Goal: Task Accomplishment & Management: Use online tool/utility

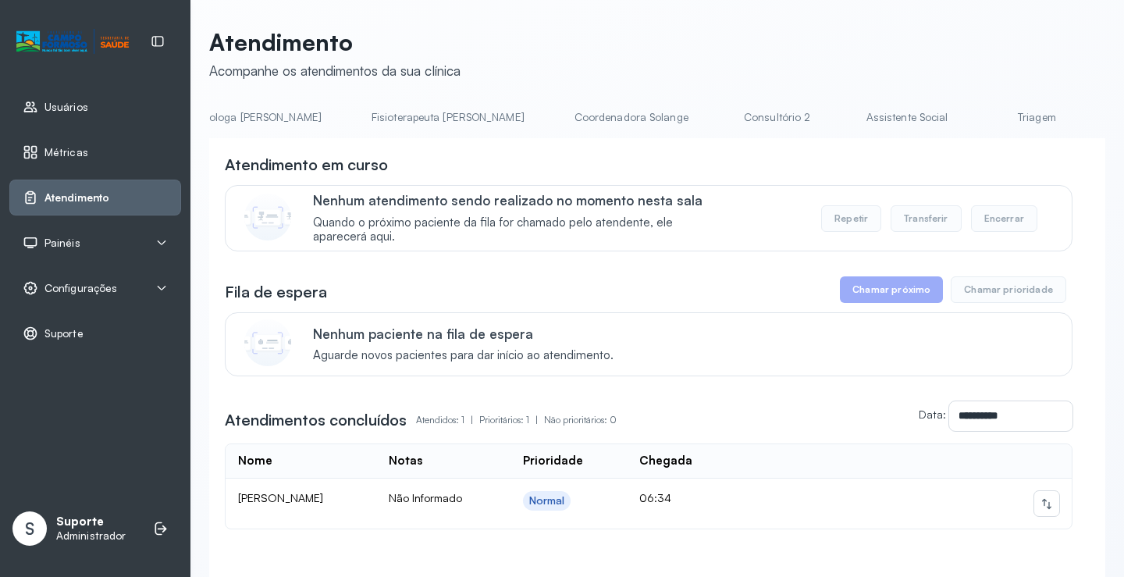
scroll to position [0, 869]
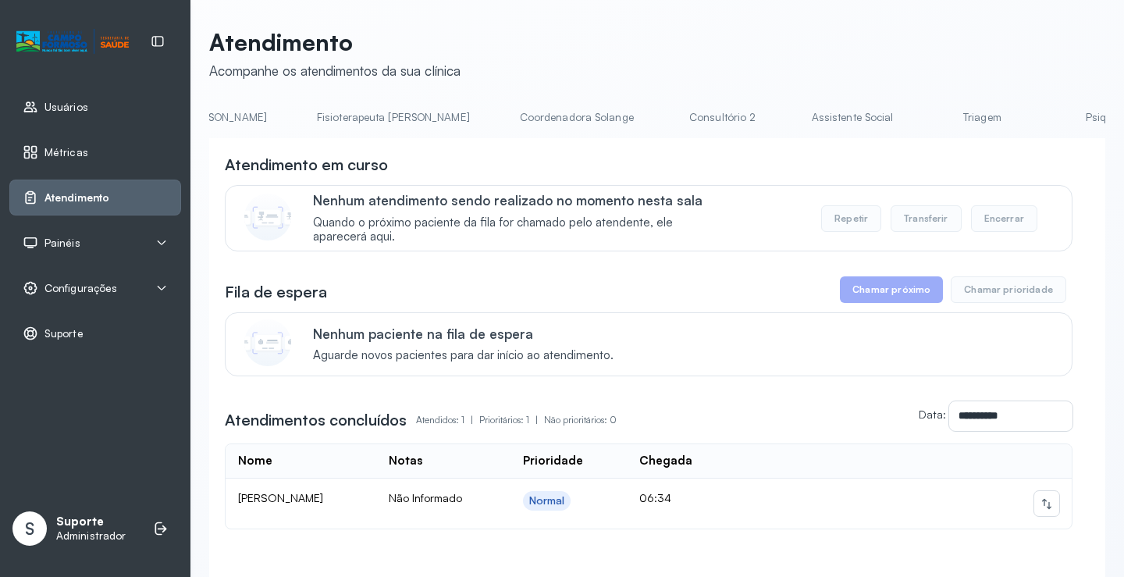
drag, startPoint x: 812, startPoint y: 133, endPoint x: 812, endPoint y: 123, distance: 9.4
click at [928, 123] on li "Triagem" at bounding box center [986, 122] width 116 height 35
click at [928, 122] on link "Triagem" at bounding box center [982, 118] width 109 height 26
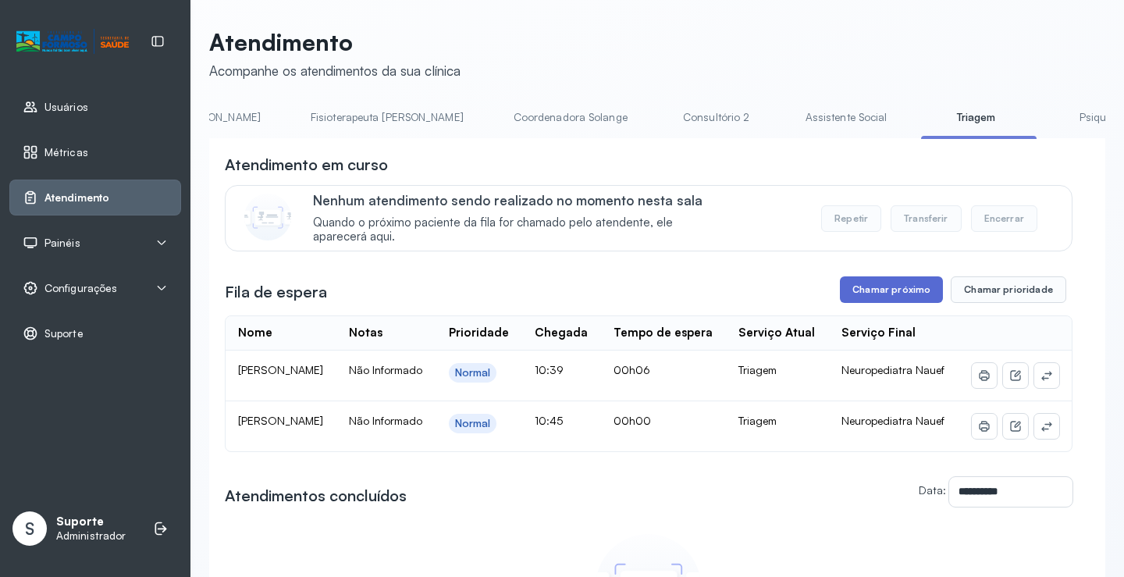
click at [876, 284] on button "Chamar próximo" at bounding box center [891, 289] width 103 height 27
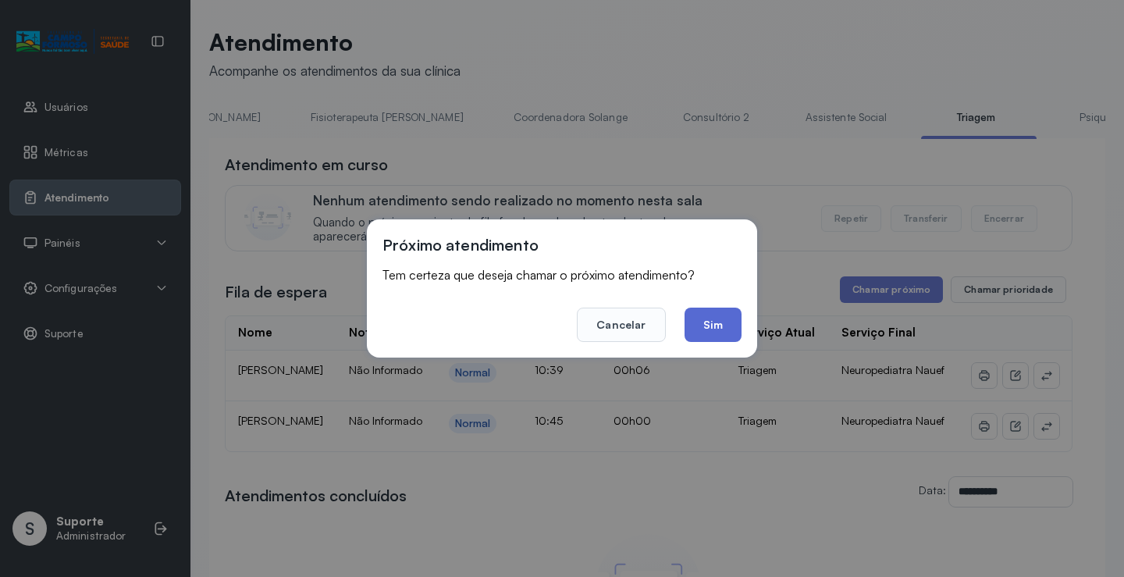
click at [717, 329] on button "Sim" at bounding box center [713, 325] width 57 height 34
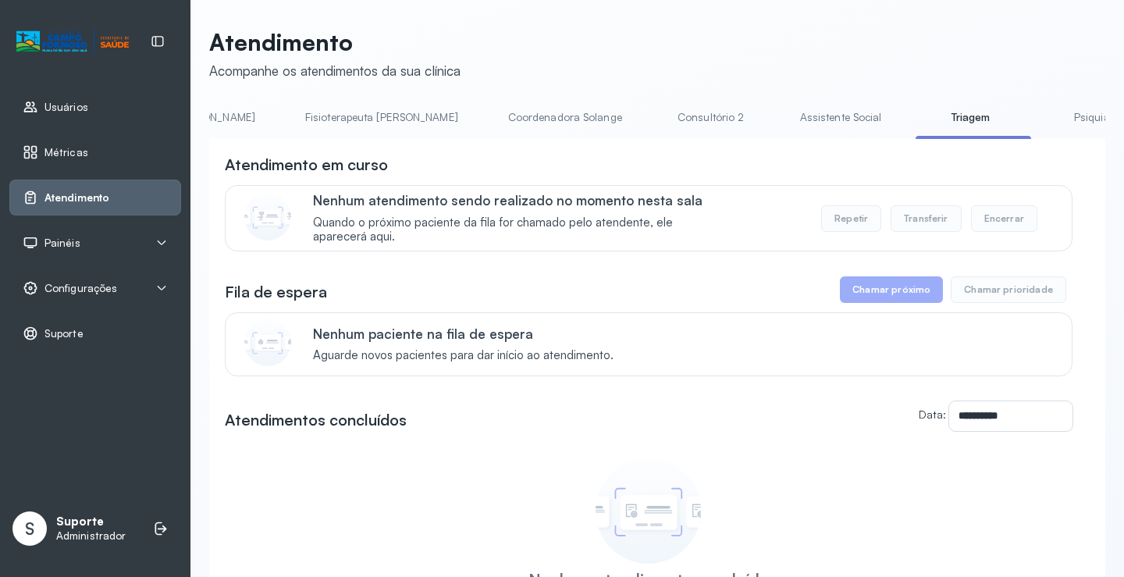
scroll to position [0, 905]
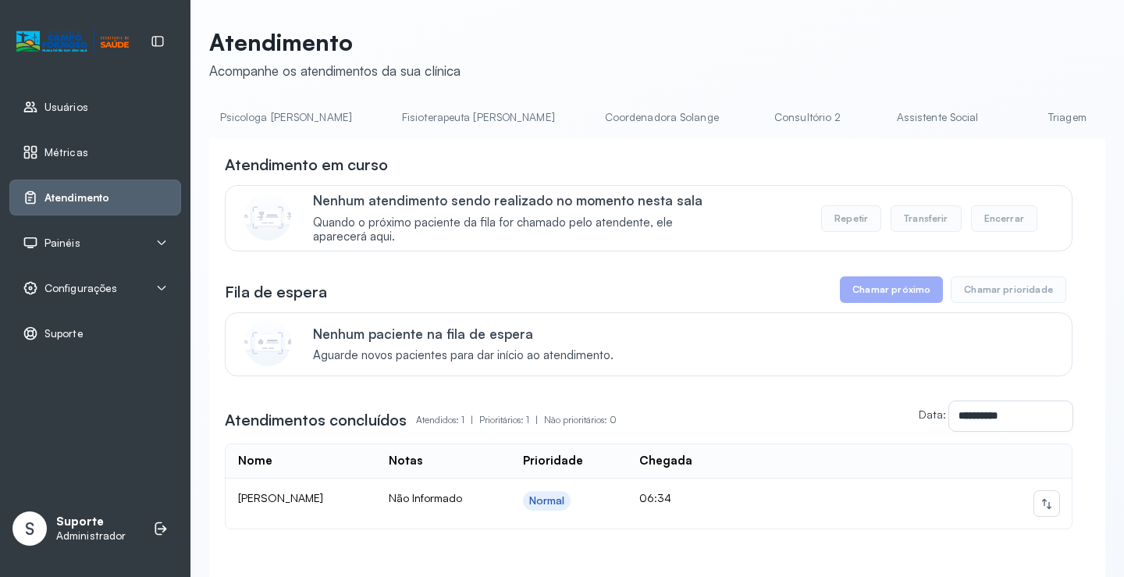
scroll to position [0, 820]
click at [977, 125] on link "Triagem" at bounding box center [1031, 118] width 109 height 26
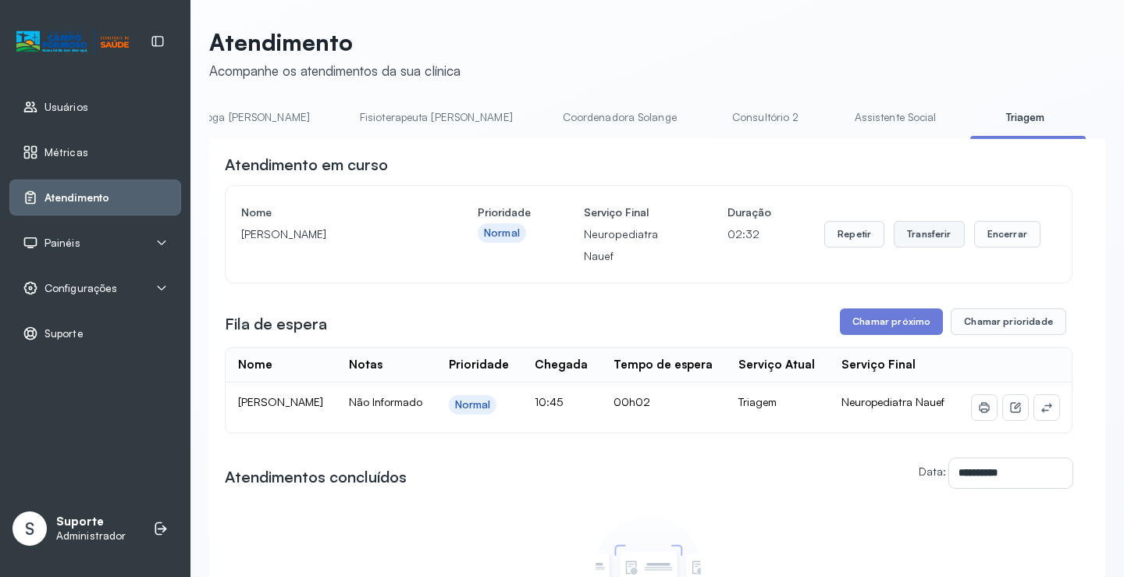
click at [919, 240] on button "Transferir" at bounding box center [929, 234] width 71 height 27
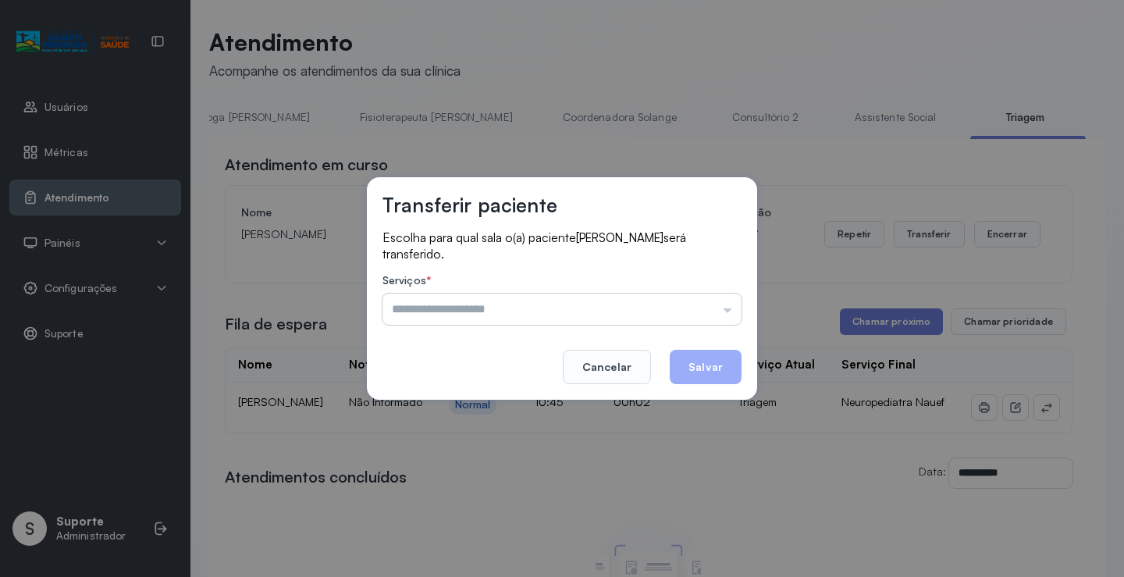
click at [728, 312] on input "text" at bounding box center [562, 309] width 359 height 31
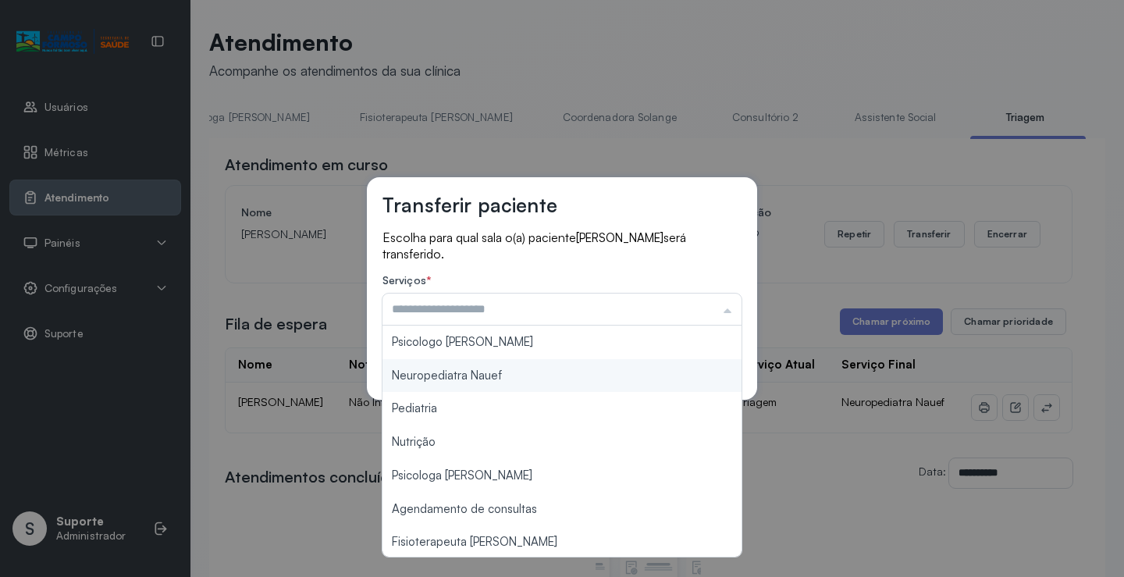
type input "**********"
click at [515, 372] on div "**********" at bounding box center [562, 288] width 390 height 223
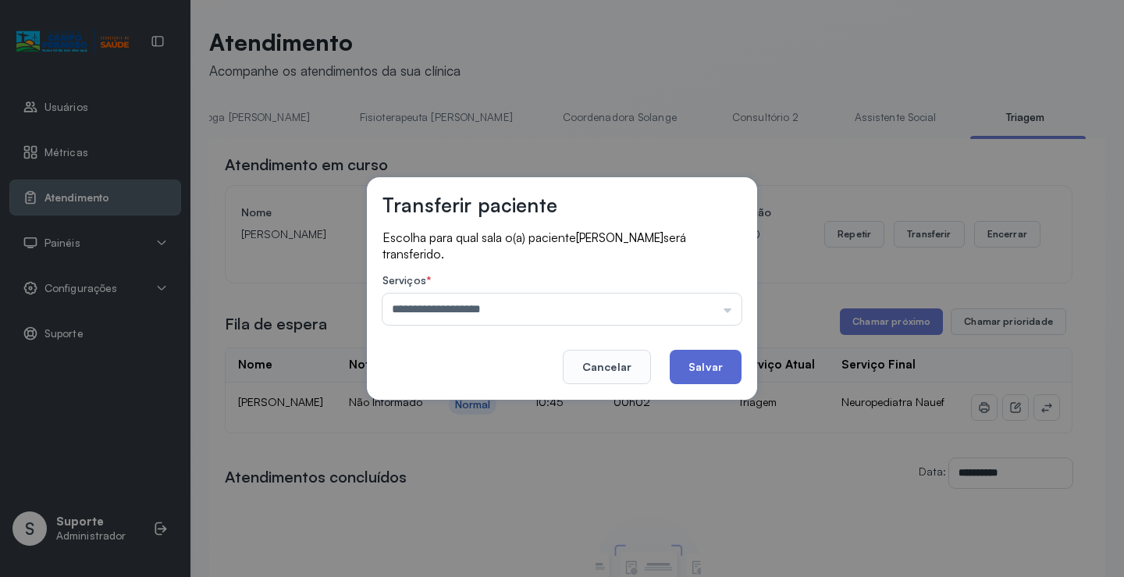
click at [694, 363] on button "Salvar" at bounding box center [706, 367] width 72 height 34
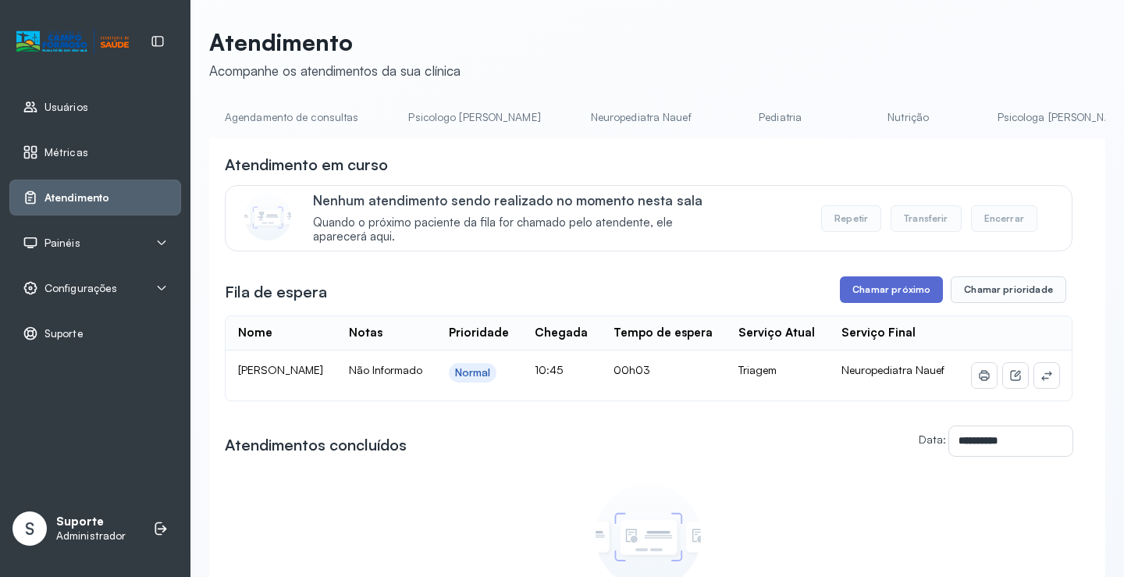
click at [891, 295] on button "Chamar próximo" at bounding box center [891, 289] width 103 height 27
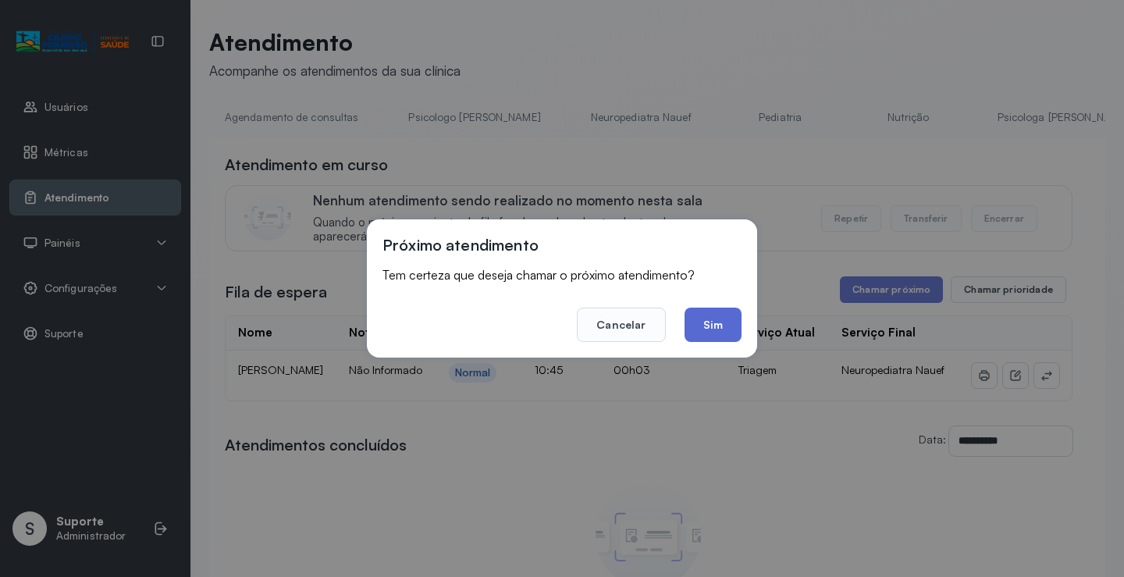
click at [725, 322] on button "Sim" at bounding box center [713, 325] width 57 height 34
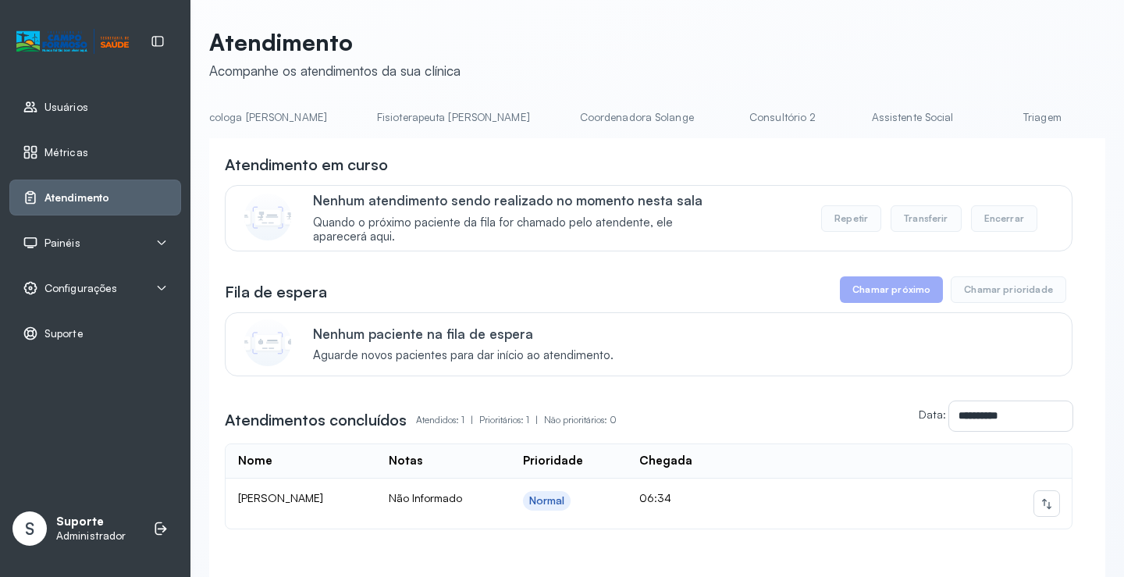
scroll to position [0, 912]
click at [885, 122] on link "Triagem" at bounding box center [939, 118] width 109 height 26
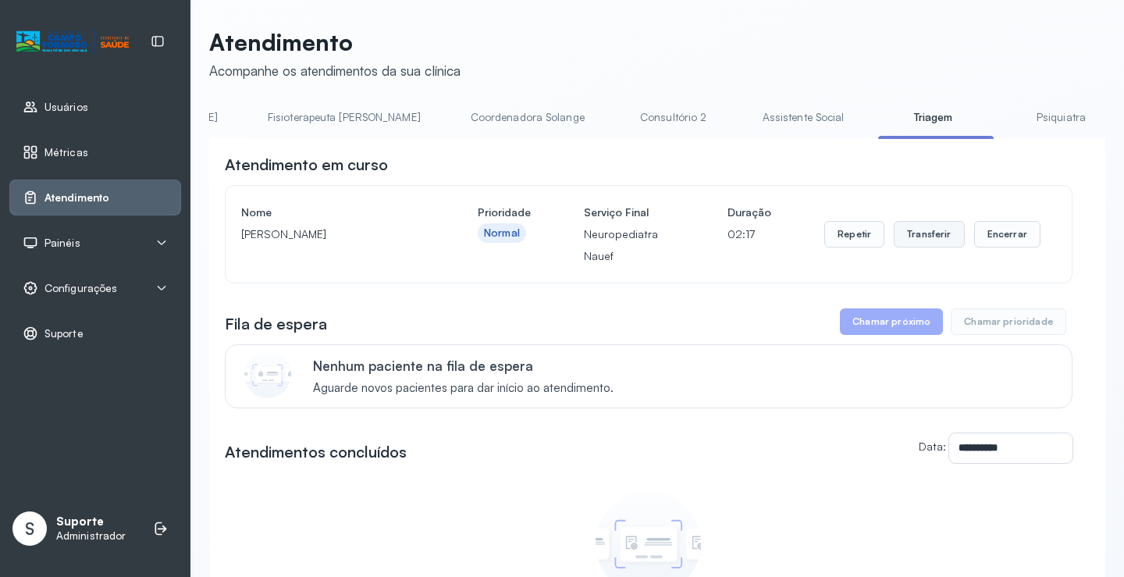
click at [937, 240] on button "Transferir" at bounding box center [929, 234] width 71 height 27
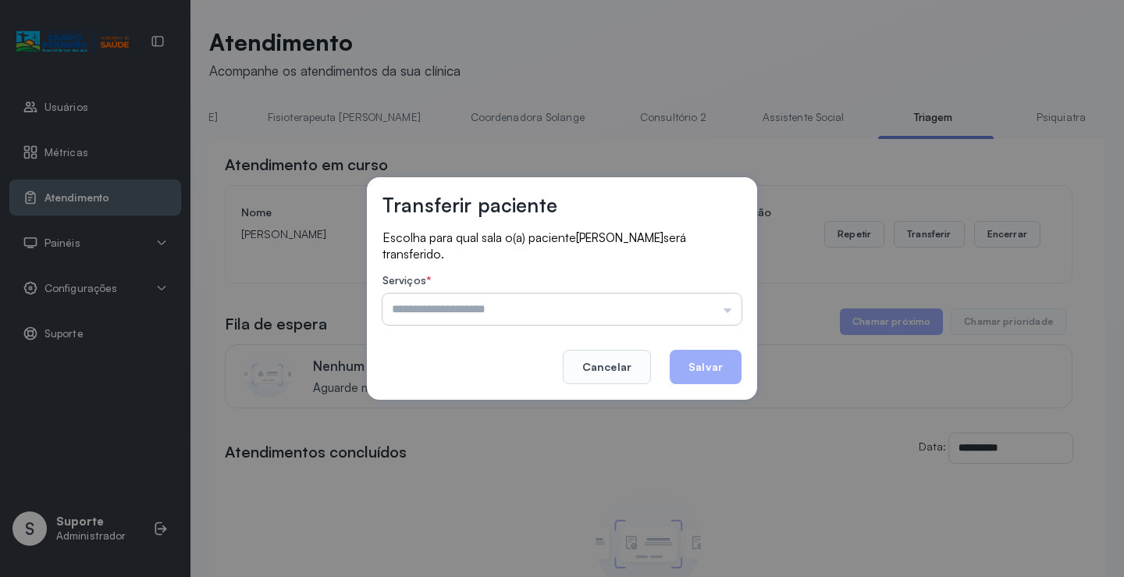
click at [730, 307] on input "text" at bounding box center [562, 309] width 359 height 31
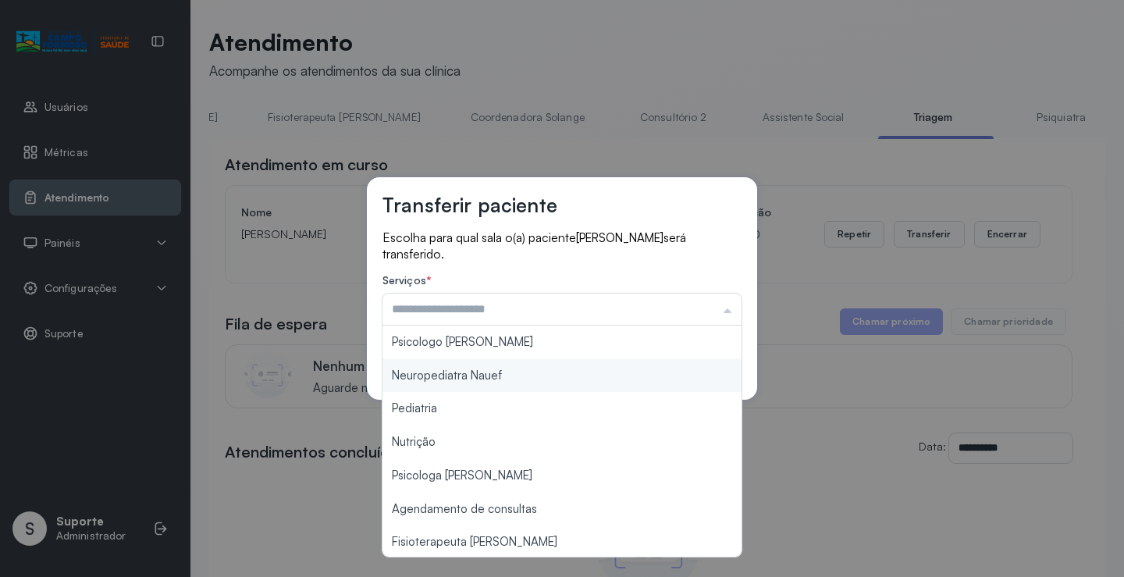
type input "**********"
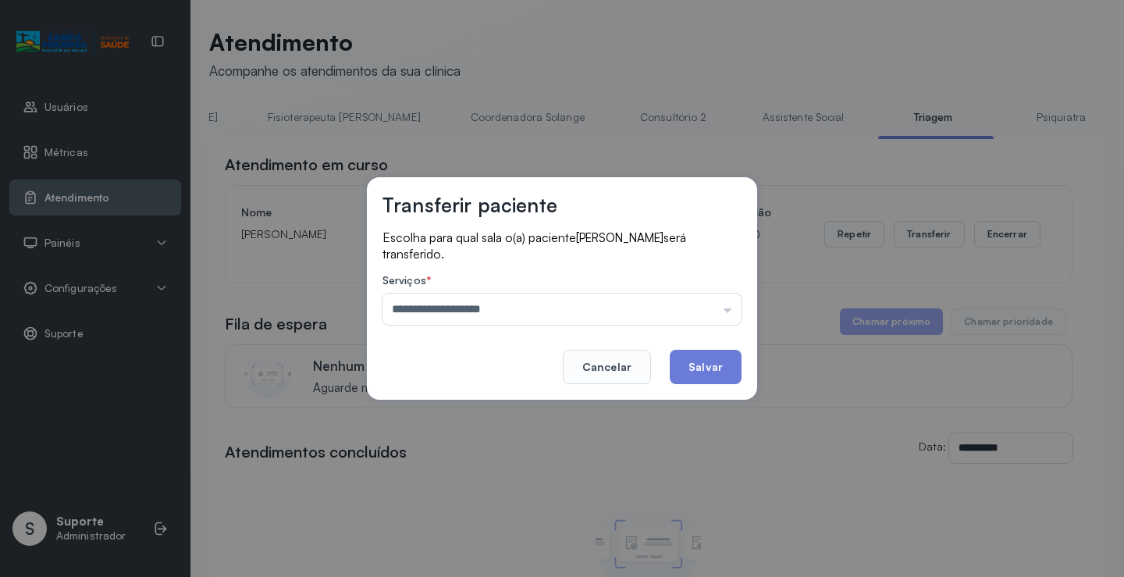
click at [554, 383] on div "**********" at bounding box center [562, 288] width 390 height 223
click at [706, 371] on button "Salvar" at bounding box center [706, 367] width 72 height 34
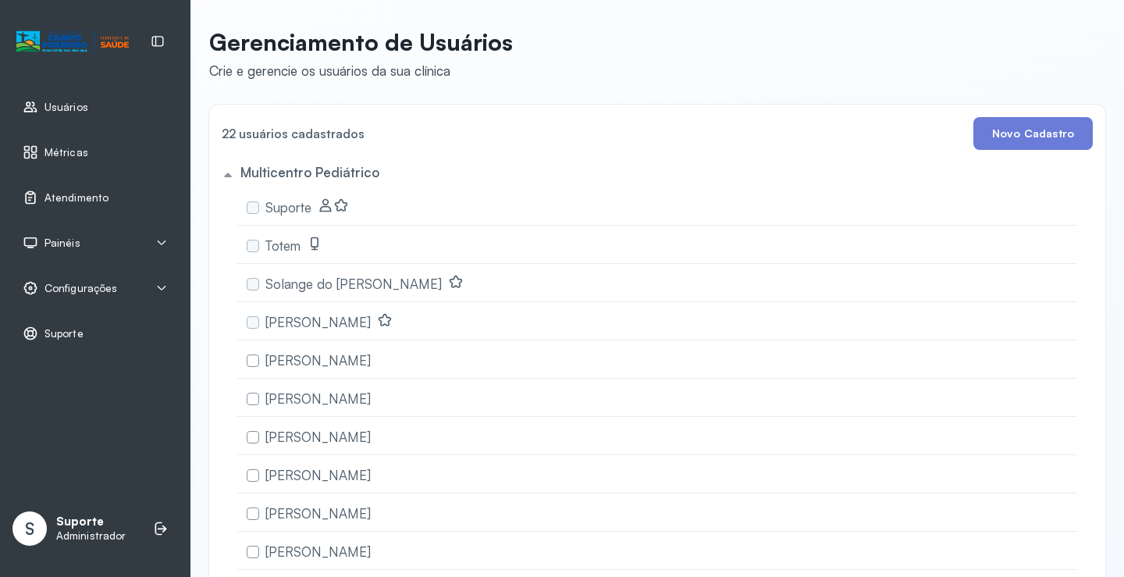
click at [79, 194] on span "Atendimento" at bounding box center [77, 197] width 64 height 13
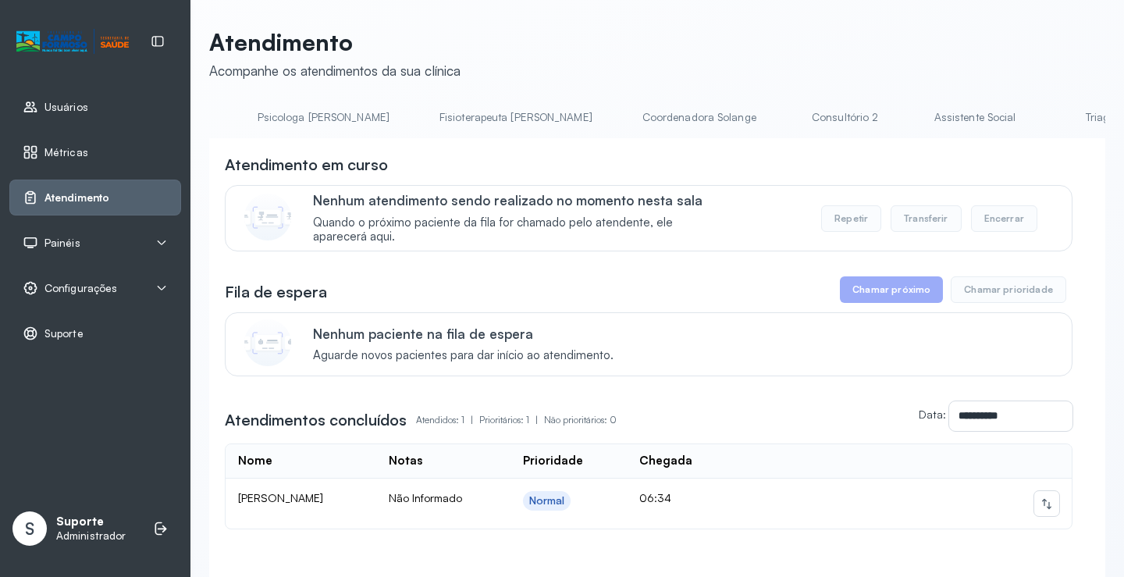
scroll to position [0, 751]
click at [1045, 124] on link "Triagem" at bounding box center [1099, 118] width 109 height 26
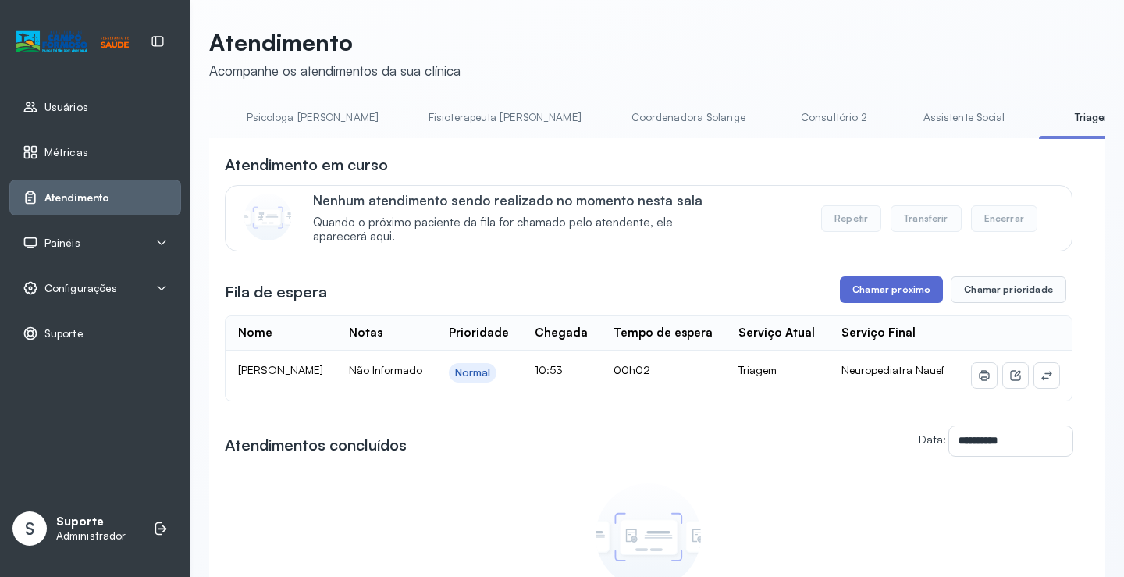
click at [896, 290] on button "Chamar próximo" at bounding box center [891, 289] width 103 height 27
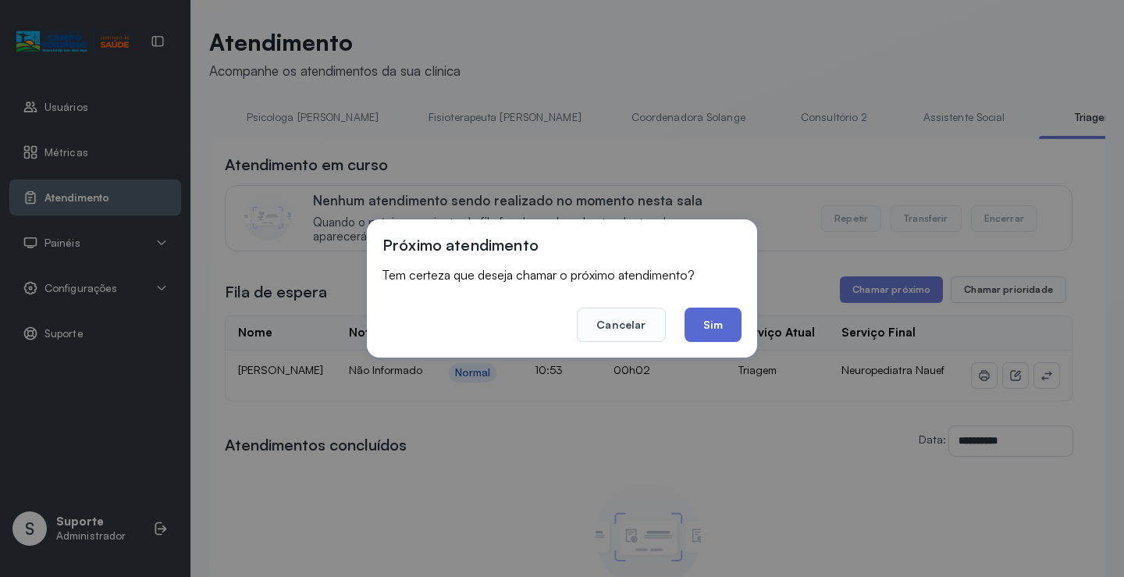
click at [712, 332] on button "Sim" at bounding box center [713, 325] width 57 height 34
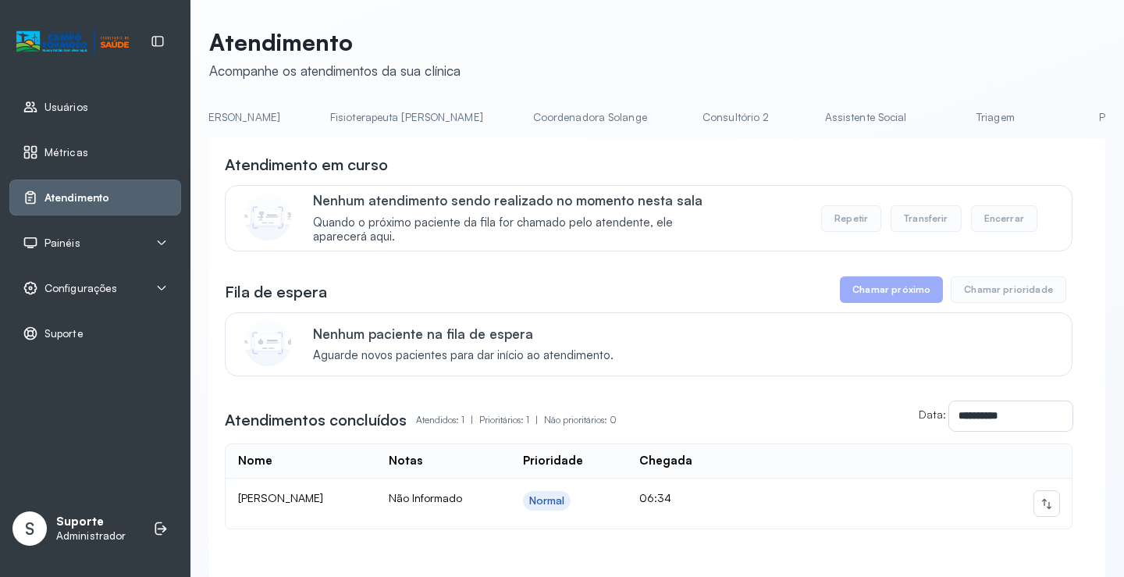
scroll to position [0, 863]
click at [934, 123] on link "Triagem" at bounding box center [988, 118] width 109 height 26
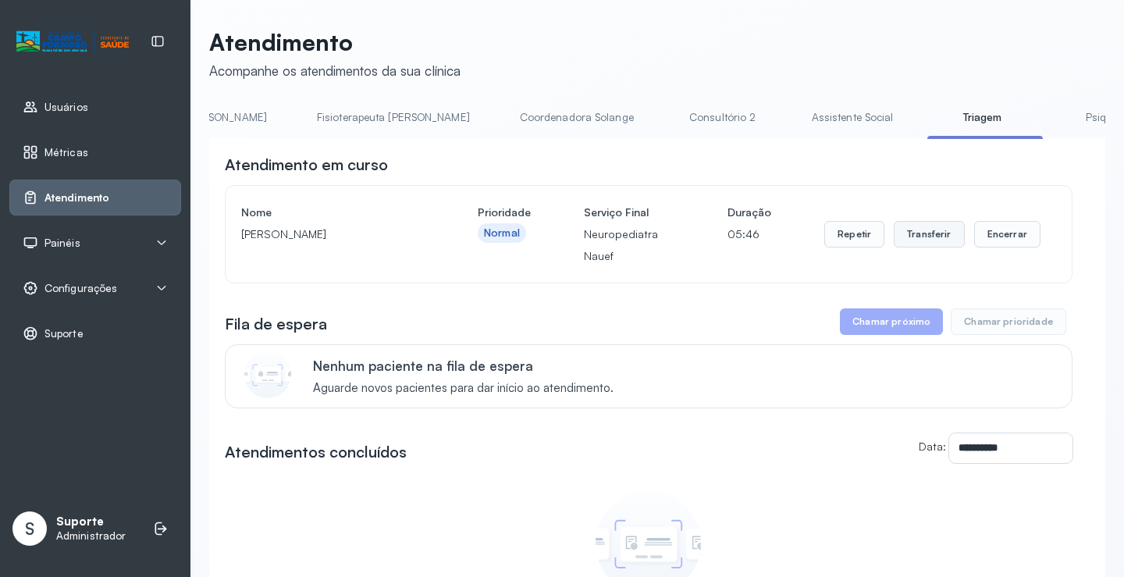
click at [906, 233] on button "Transferir" at bounding box center [929, 234] width 71 height 27
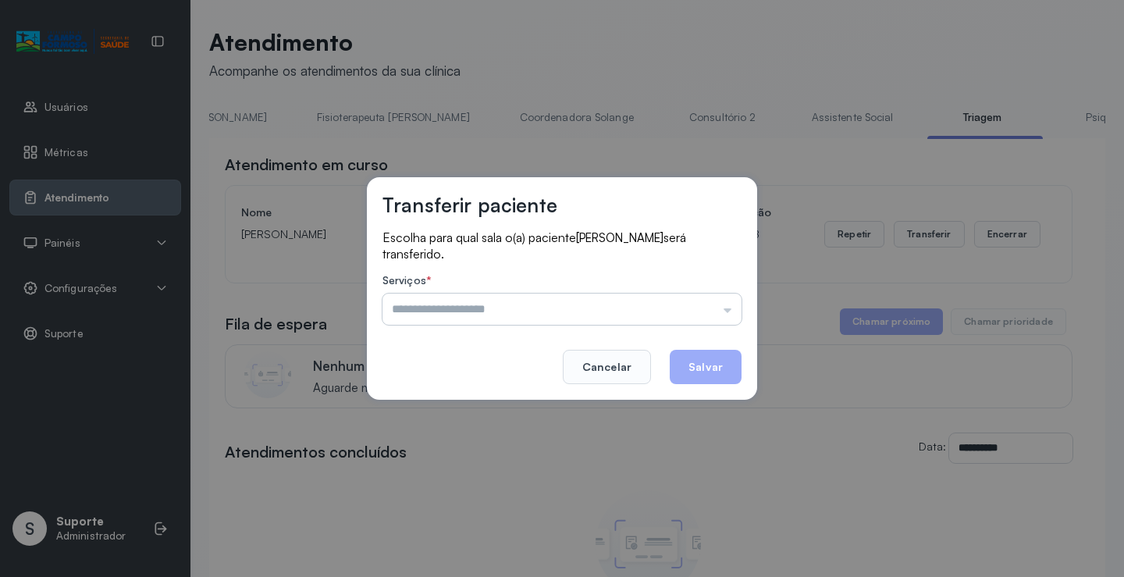
click at [731, 319] on input "text" at bounding box center [562, 309] width 359 height 31
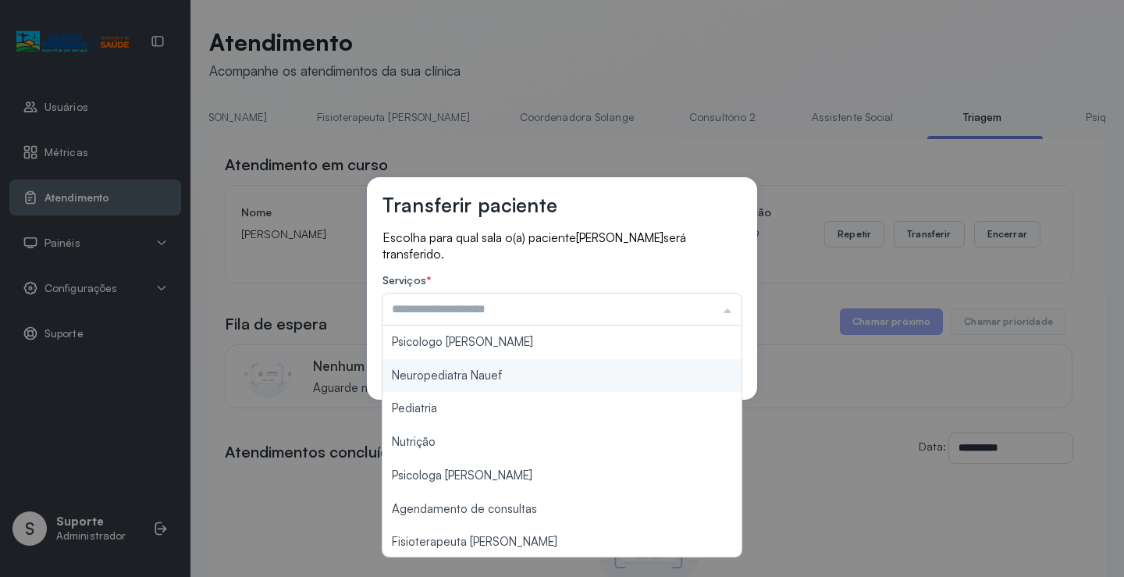
type input "**********"
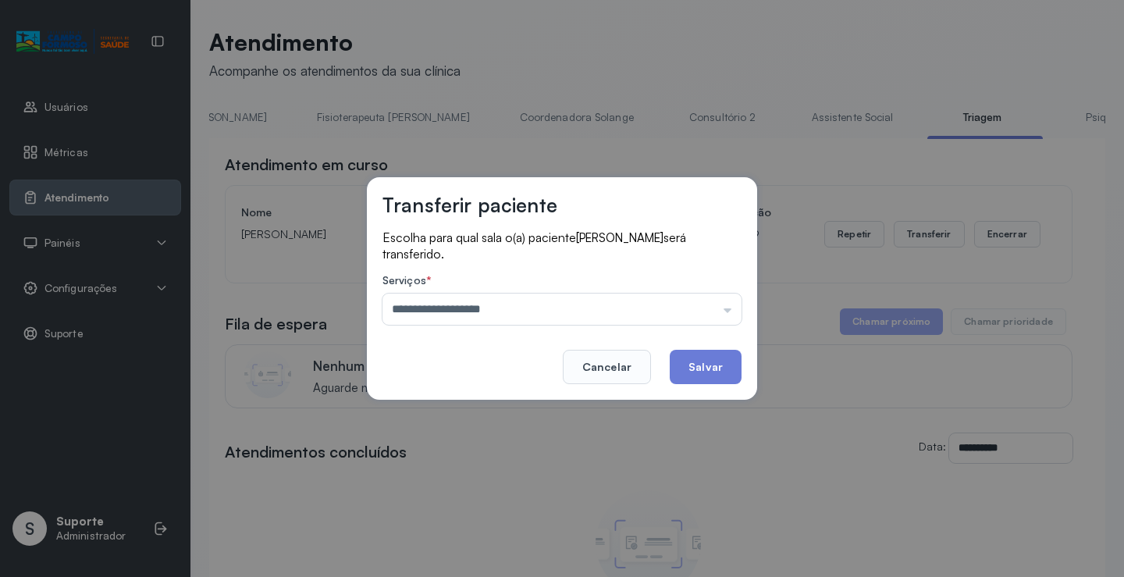
click at [543, 373] on div "**********" at bounding box center [562, 288] width 390 height 223
click at [695, 359] on button "Salvar" at bounding box center [706, 367] width 72 height 34
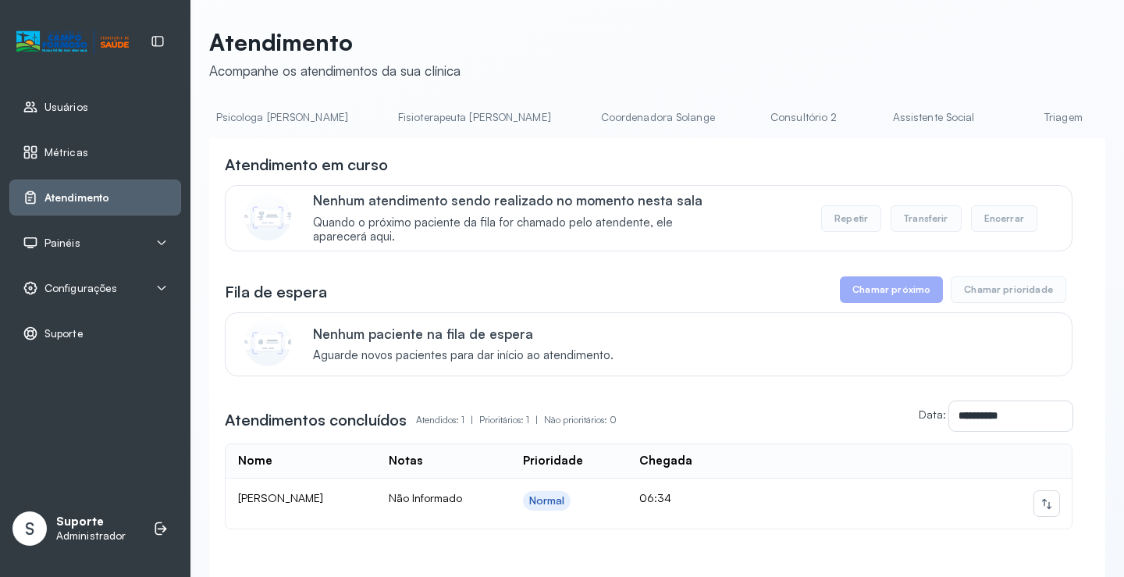
scroll to position [0, 833]
click at [963, 127] on link "Triagem" at bounding box center [1017, 118] width 109 height 26
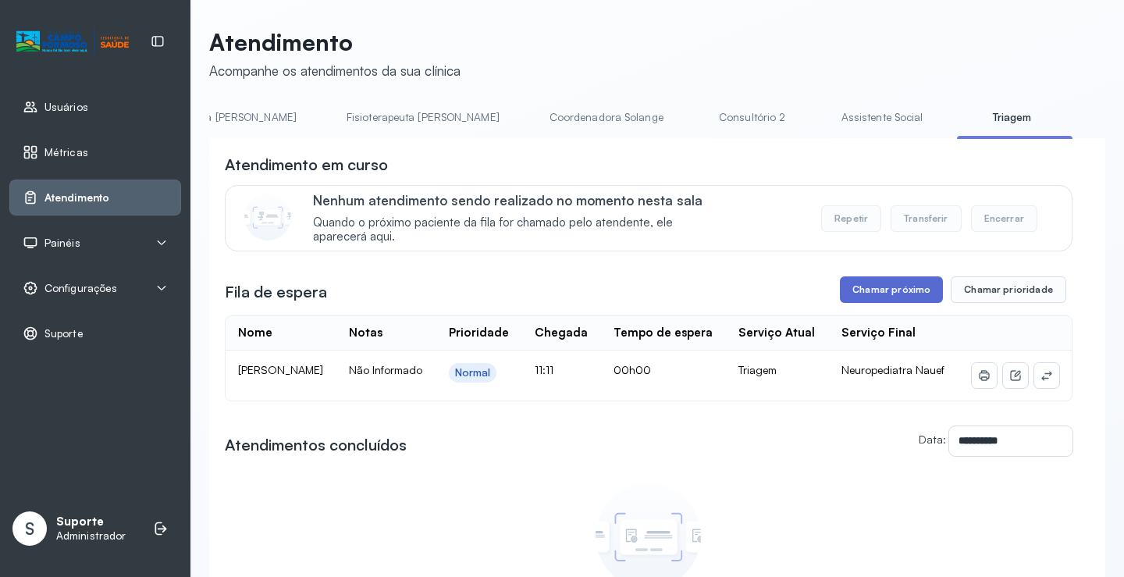
click at [893, 294] on button "Chamar próximo" at bounding box center [891, 289] width 103 height 27
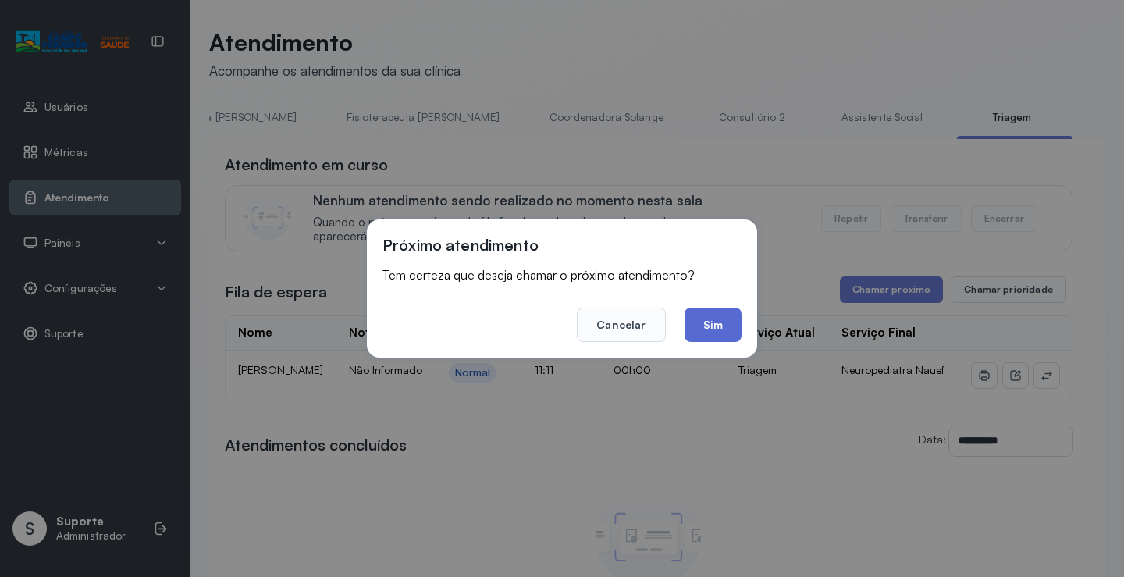
click at [720, 331] on button "Sim" at bounding box center [713, 325] width 57 height 34
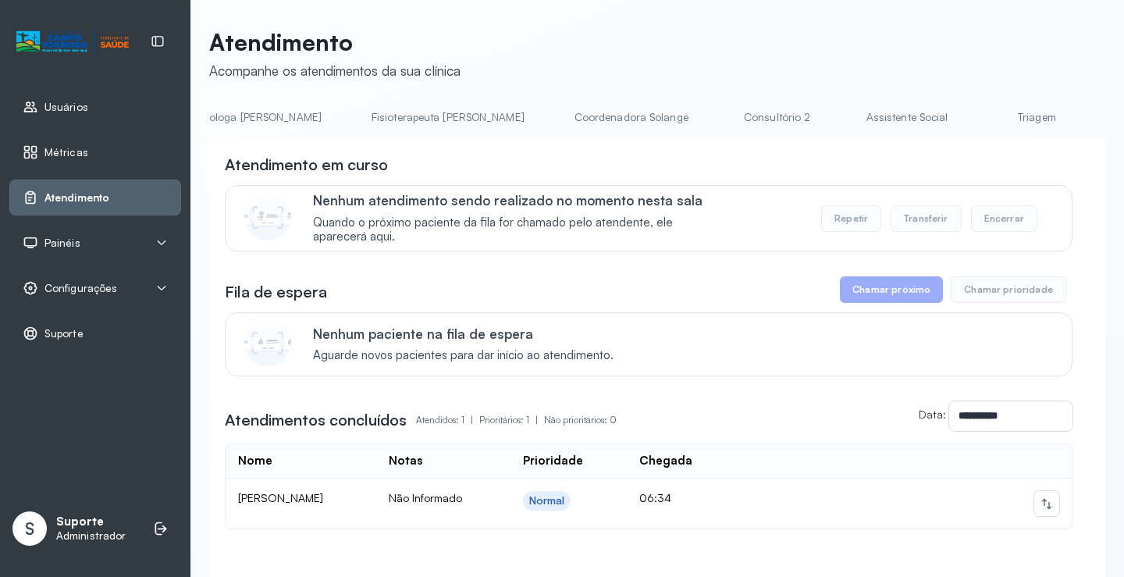
scroll to position [0, 899]
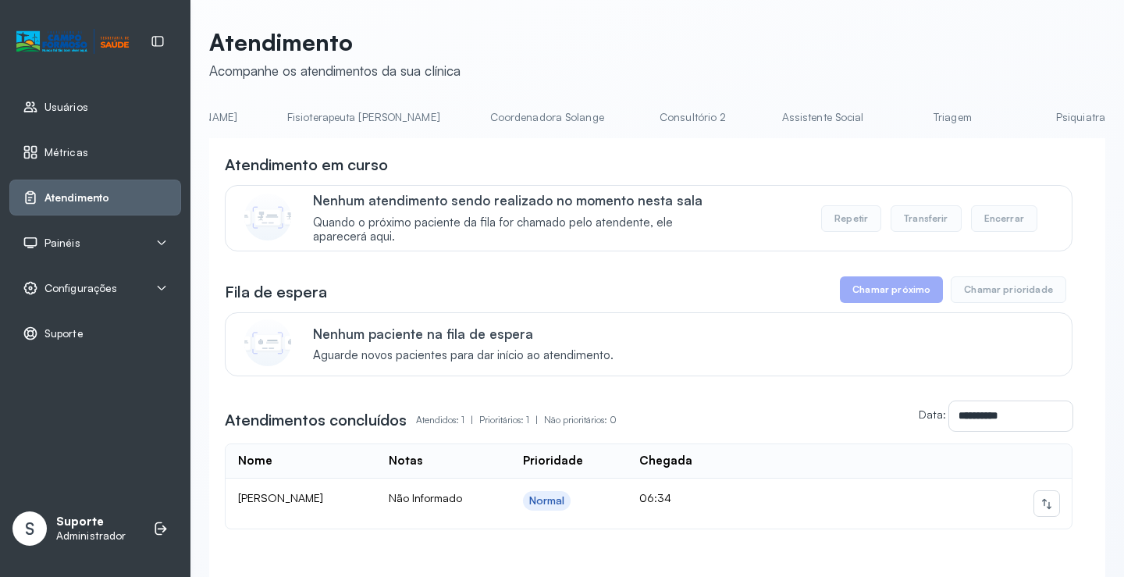
click at [898, 126] on link "Triagem" at bounding box center [952, 118] width 109 height 26
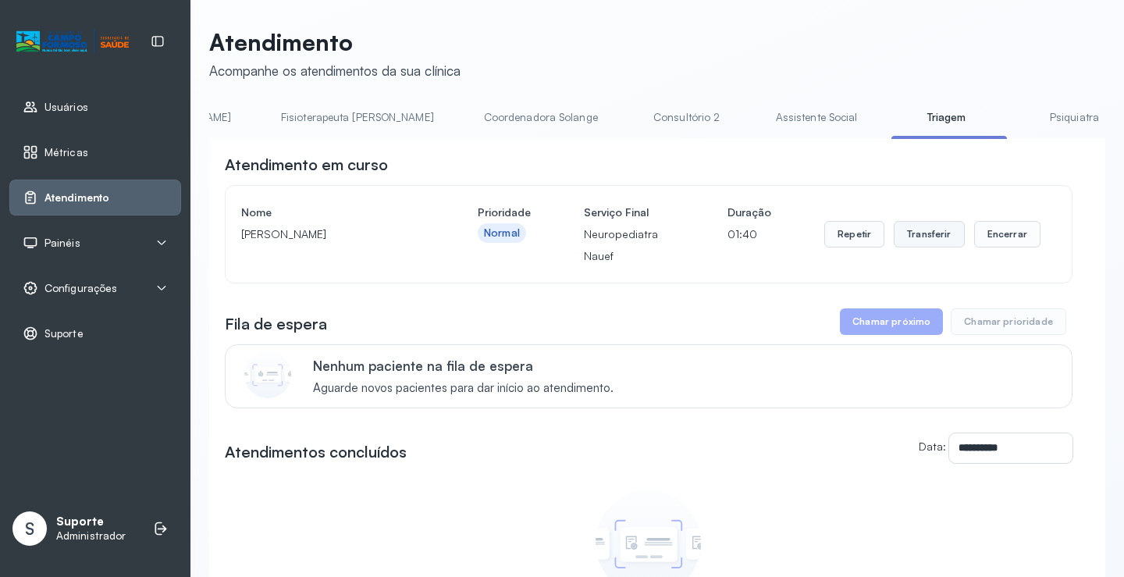
click at [929, 236] on button "Transferir" at bounding box center [929, 234] width 71 height 27
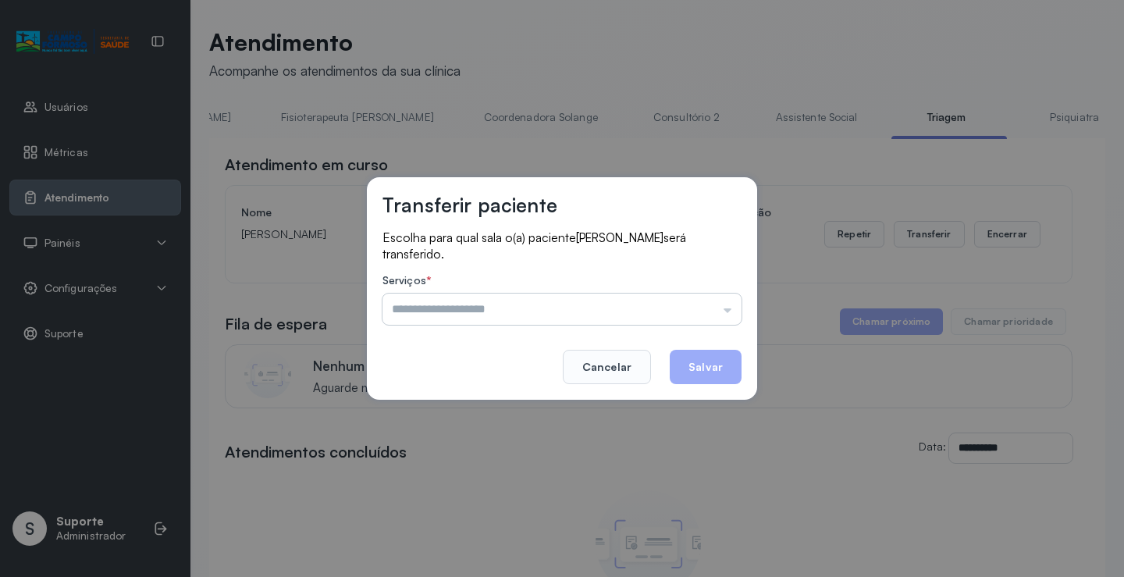
click at [726, 314] on input "text" at bounding box center [562, 309] width 359 height 31
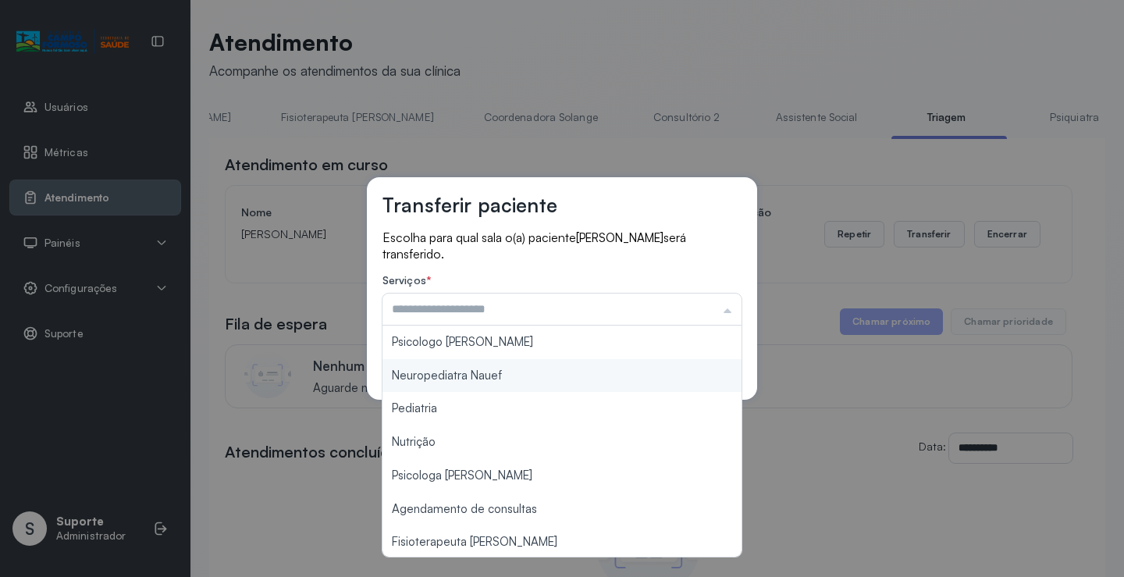
type input "**********"
drag, startPoint x: 570, startPoint y: 383, endPoint x: 585, endPoint y: 383, distance: 14.9
click at [583, 383] on div "**********" at bounding box center [562, 288] width 390 height 223
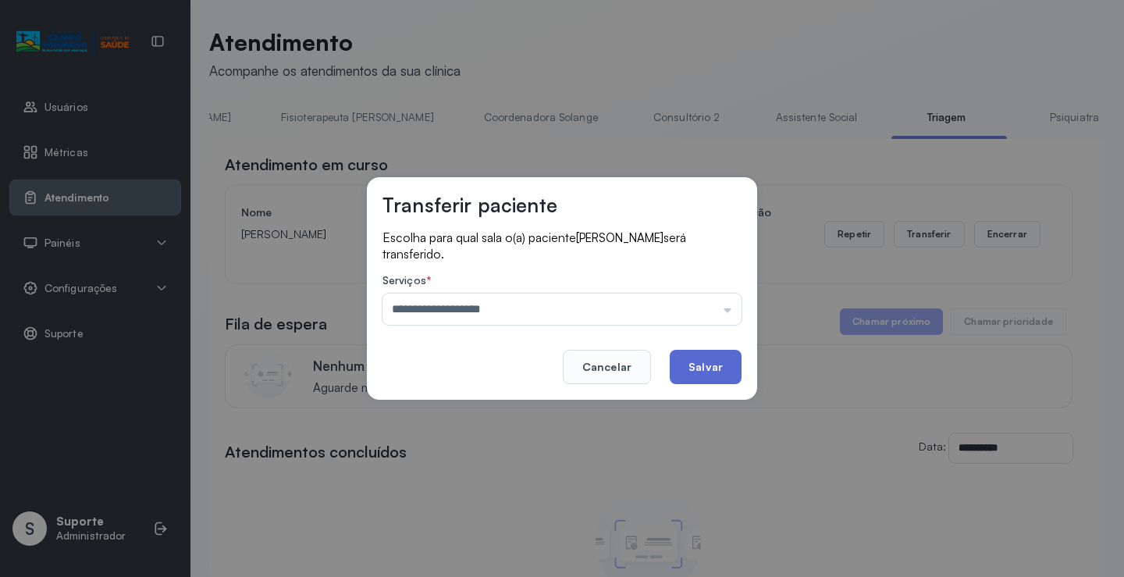
click at [703, 375] on button "Salvar" at bounding box center [706, 367] width 72 height 34
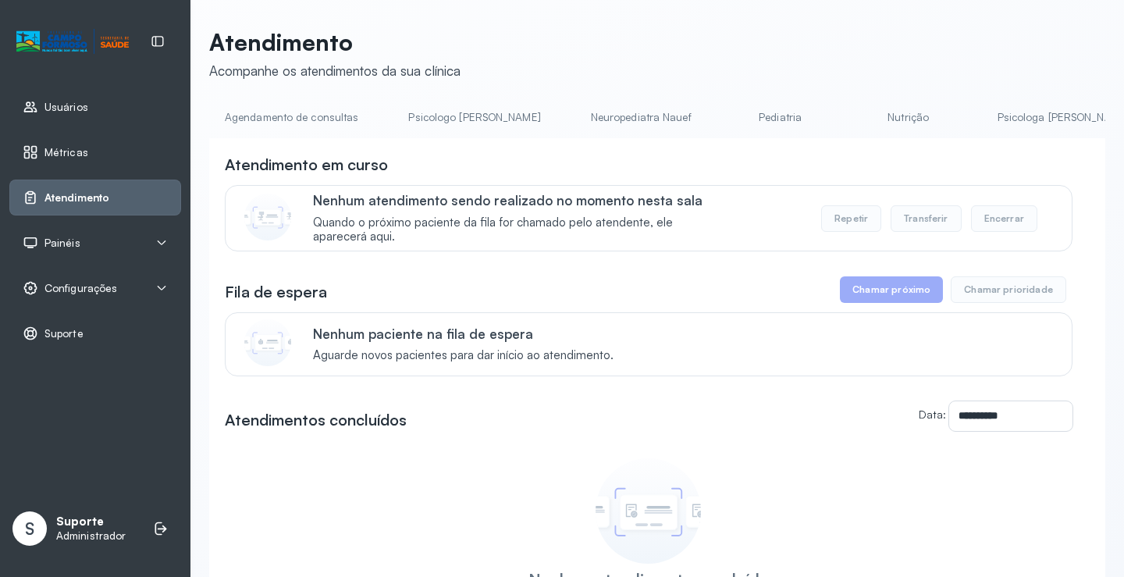
drag, startPoint x: 431, startPoint y: 143, endPoint x: 526, endPoint y: 145, distance: 95.3
click at [526, 145] on div "**********" at bounding box center [657, 427] width 896 height 578
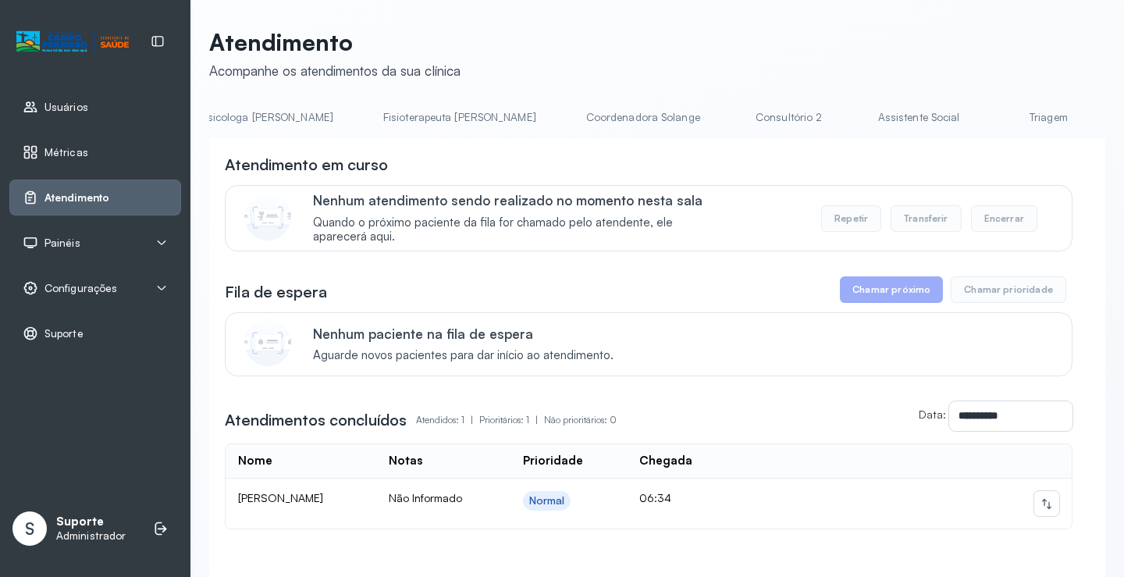
scroll to position [0, 959]
click at [838, 120] on link "Triagem" at bounding box center [892, 118] width 109 height 26
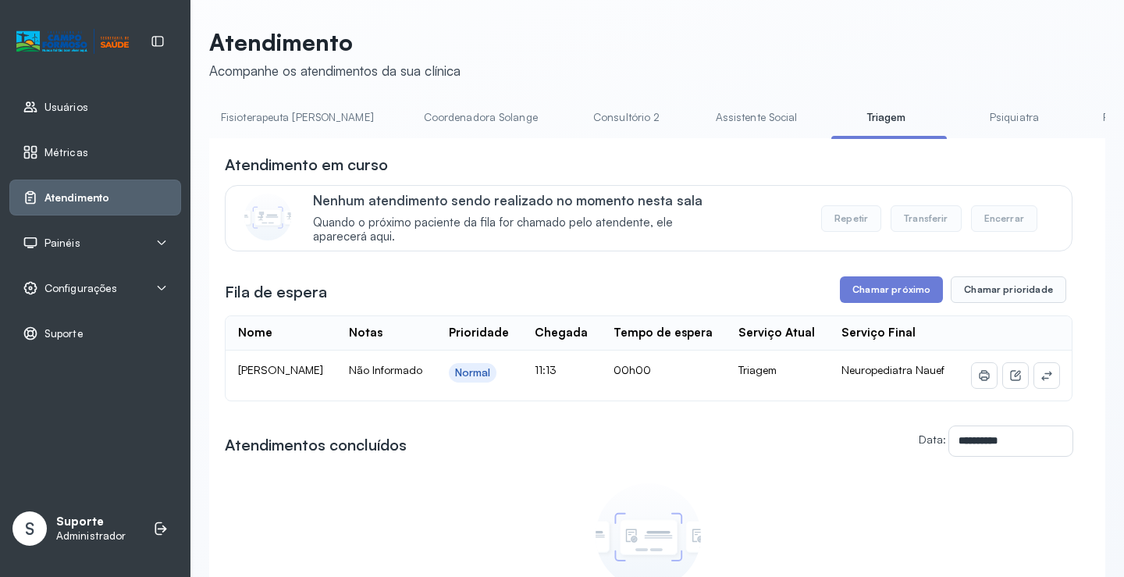
click at [891, 312] on div "**********" at bounding box center [649, 397] width 848 height 487
click at [891, 292] on button "Chamar próximo" at bounding box center [891, 289] width 103 height 27
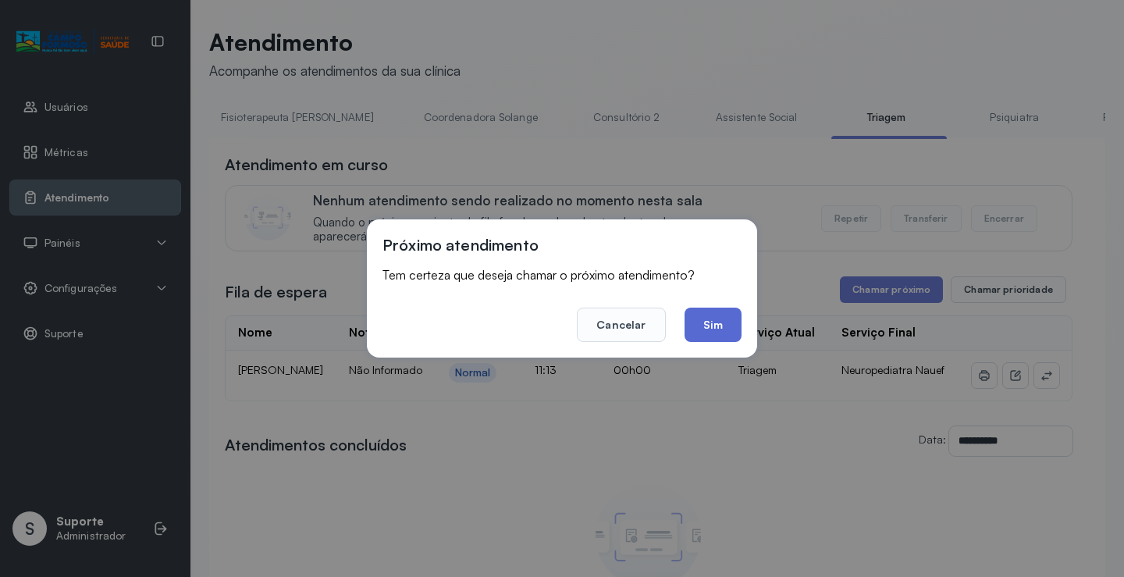
click at [700, 333] on button "Sim" at bounding box center [713, 325] width 57 height 34
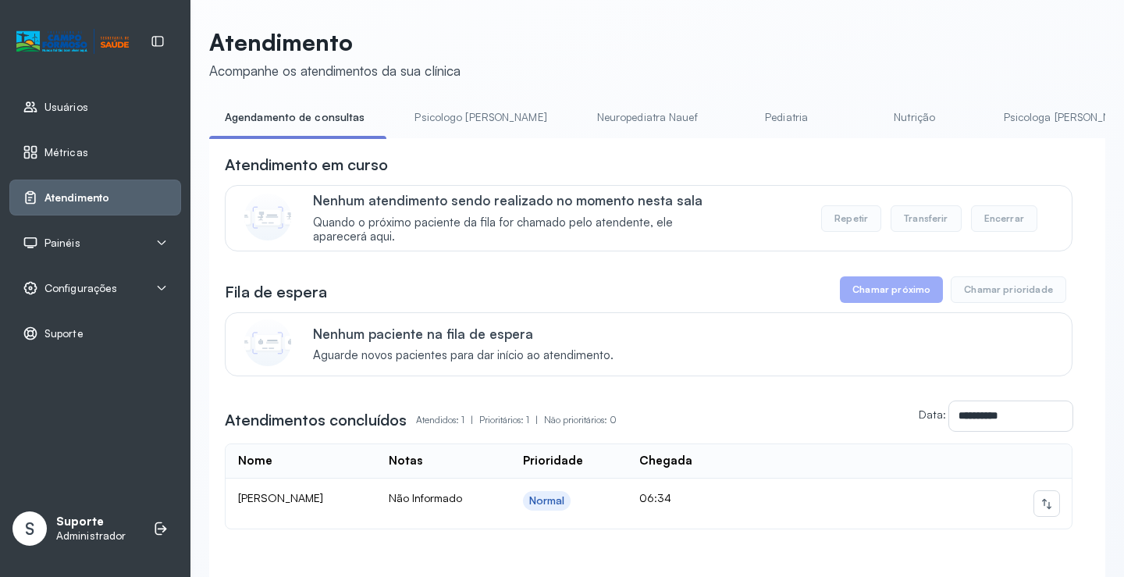
click at [450, 135] on li "Psicologo [PERSON_NAME]" at bounding box center [483, 122] width 169 height 35
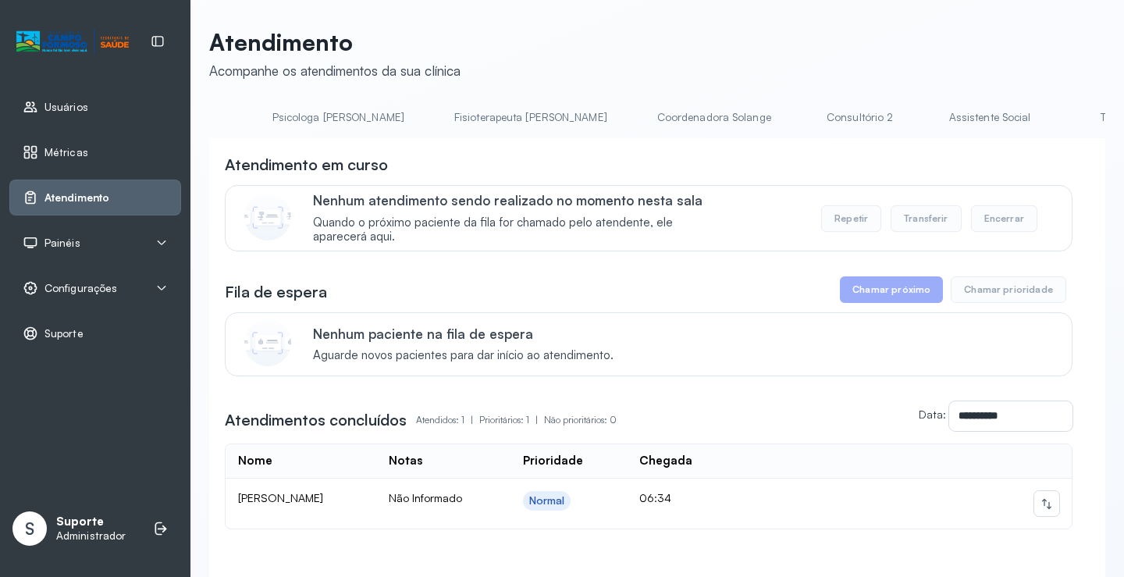
scroll to position [0, 864]
click at [933, 122] on link "Triagem" at bounding box center [987, 118] width 109 height 26
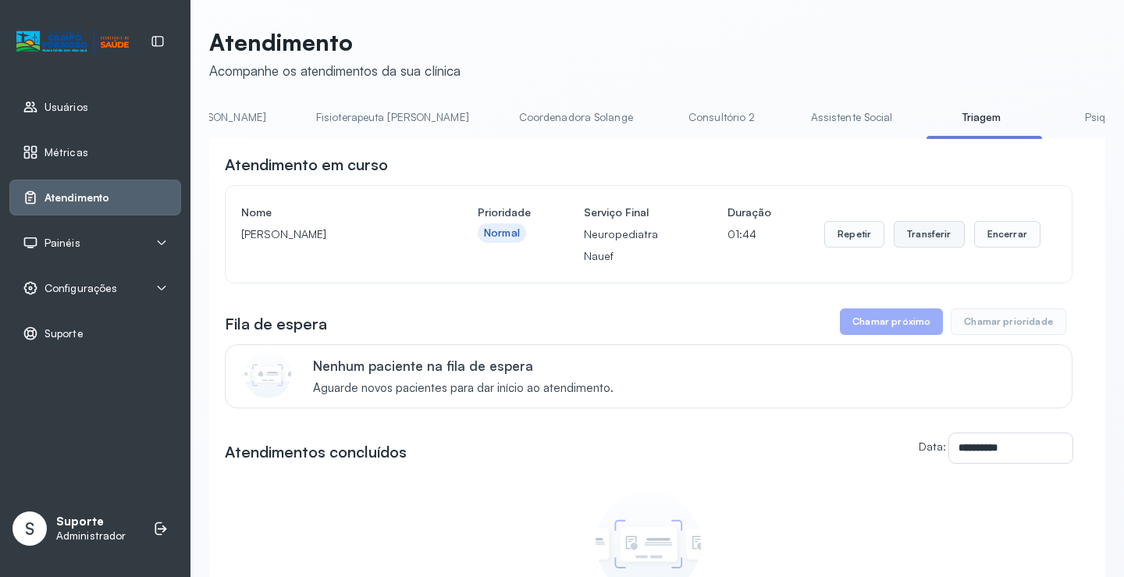
drag, startPoint x: 930, startPoint y: 239, endPoint x: 917, endPoint y: 248, distance: 16.2
click at [917, 247] on button "Transferir" at bounding box center [929, 234] width 71 height 27
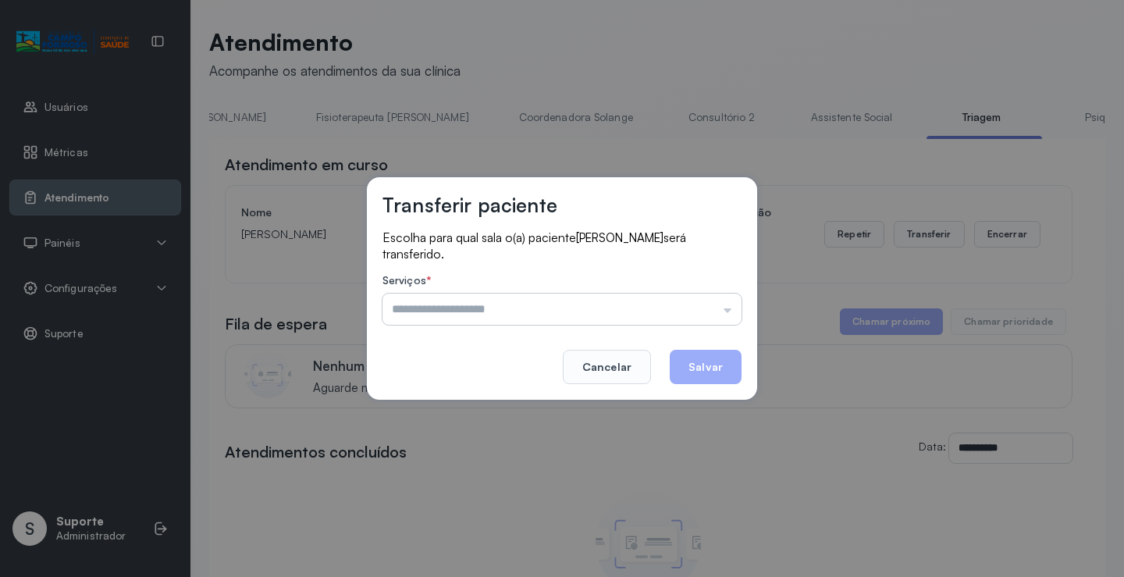
click at [732, 316] on input "text" at bounding box center [562, 309] width 359 height 31
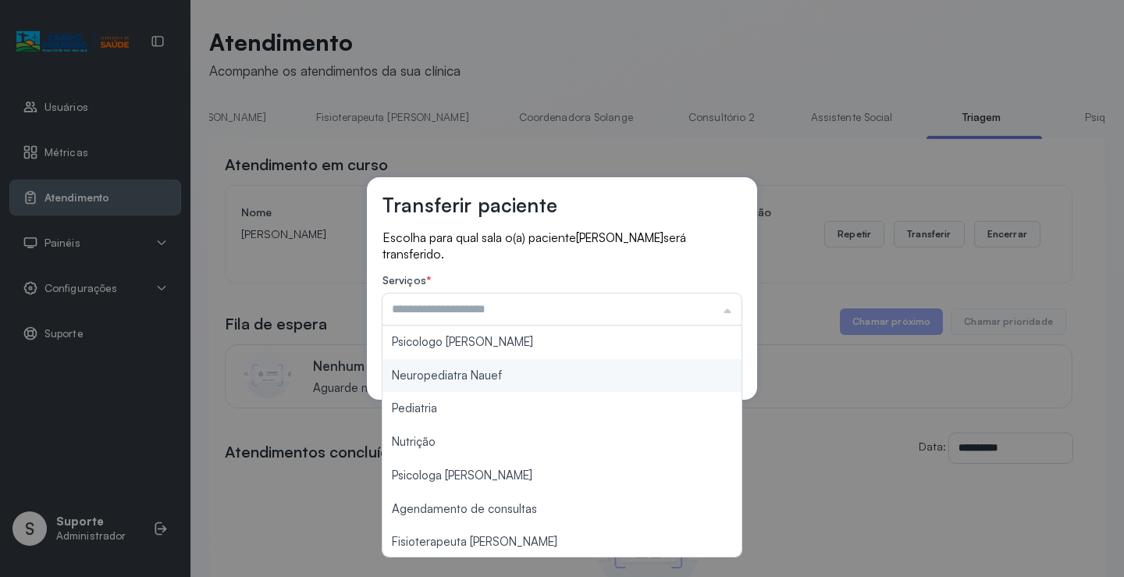
type input "**********"
drag, startPoint x: 579, startPoint y: 379, endPoint x: 621, endPoint y: 381, distance: 41.4
click at [617, 380] on div "**********" at bounding box center [562, 288] width 390 height 223
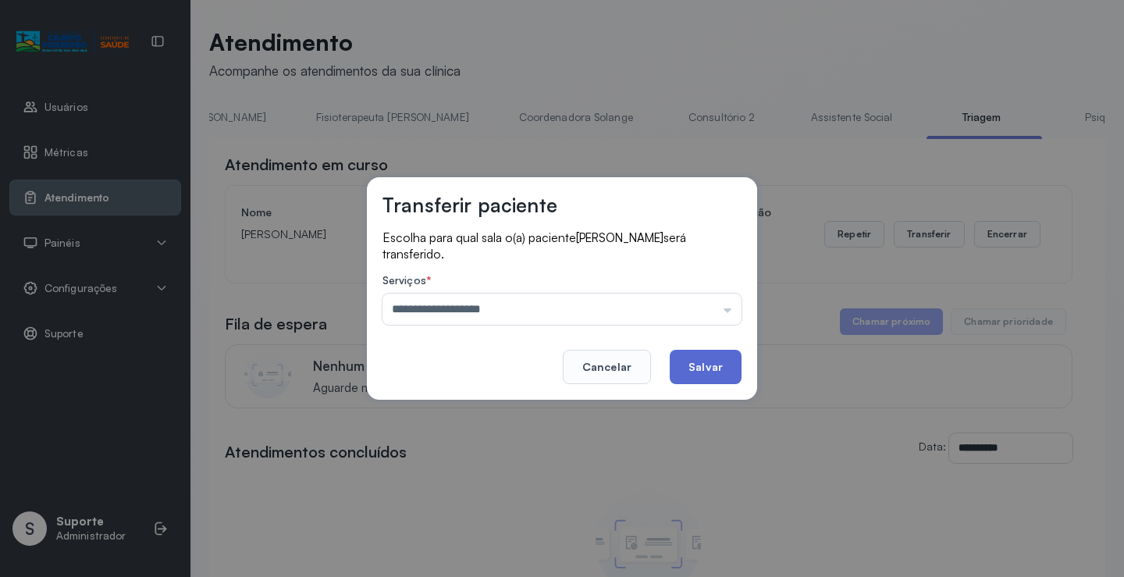
click at [730, 367] on button "Salvar" at bounding box center [706, 367] width 72 height 34
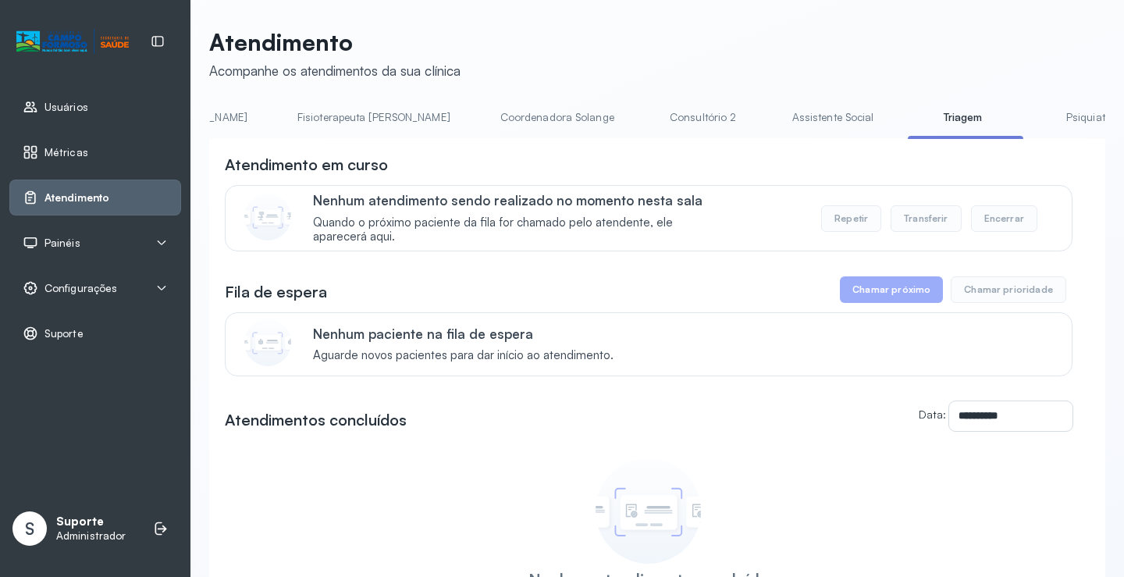
scroll to position [0, 965]
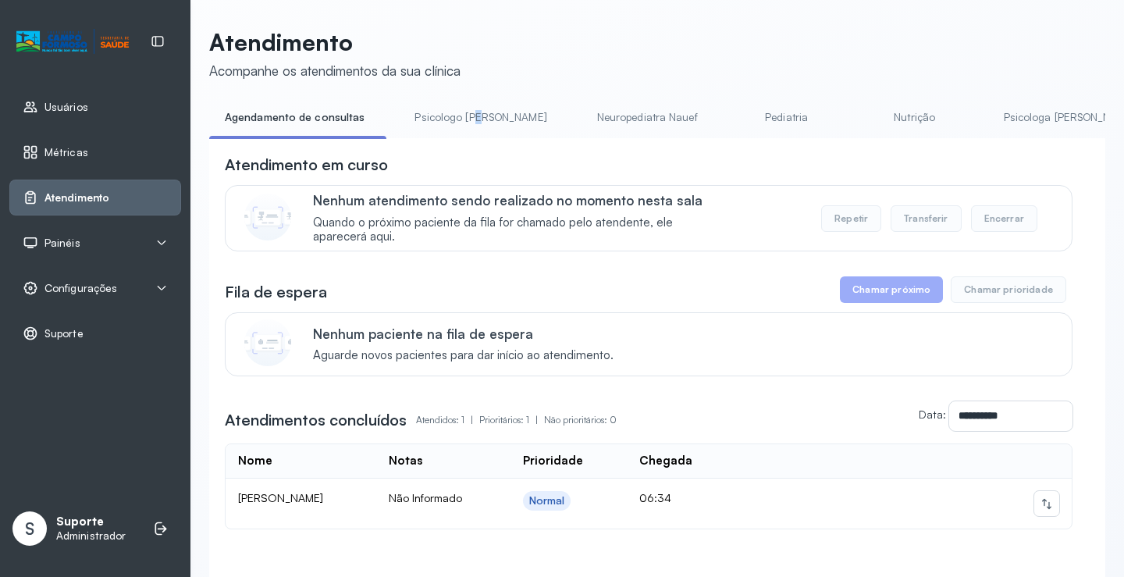
click at [472, 137] on li "Psicologo [PERSON_NAME]" at bounding box center [483, 122] width 169 height 35
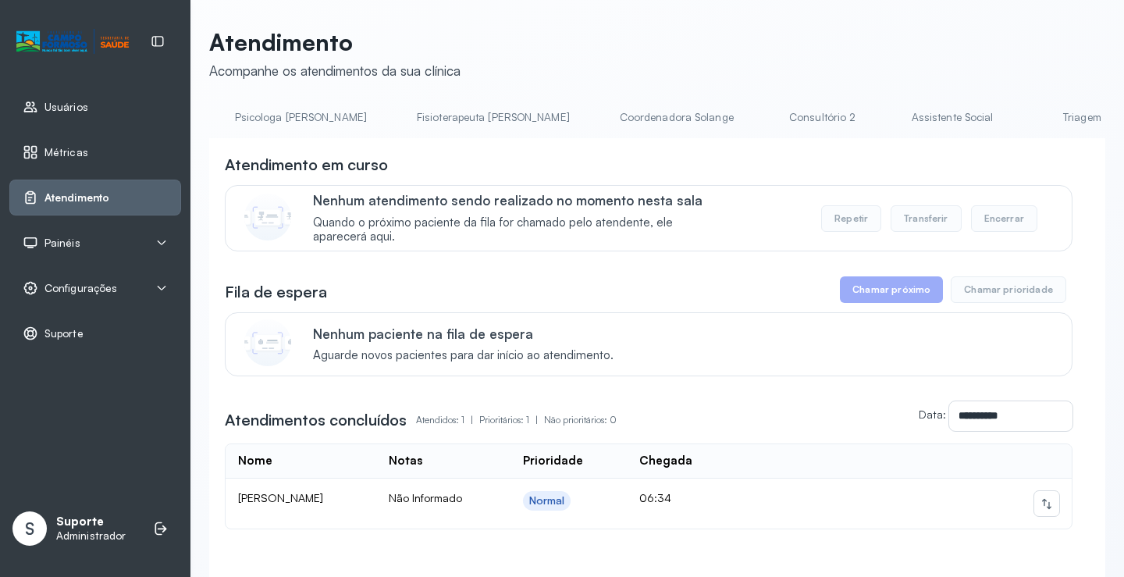
scroll to position [0, 774]
click at [1023, 125] on link "Triagem" at bounding box center [1077, 118] width 109 height 26
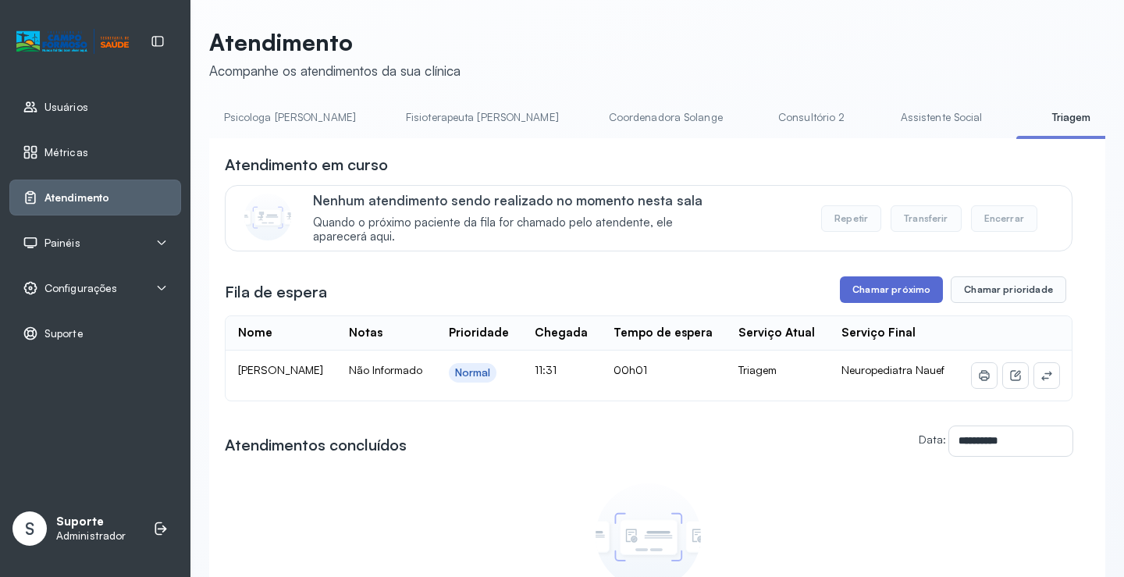
click at [892, 288] on button "Chamar próximo" at bounding box center [891, 289] width 103 height 27
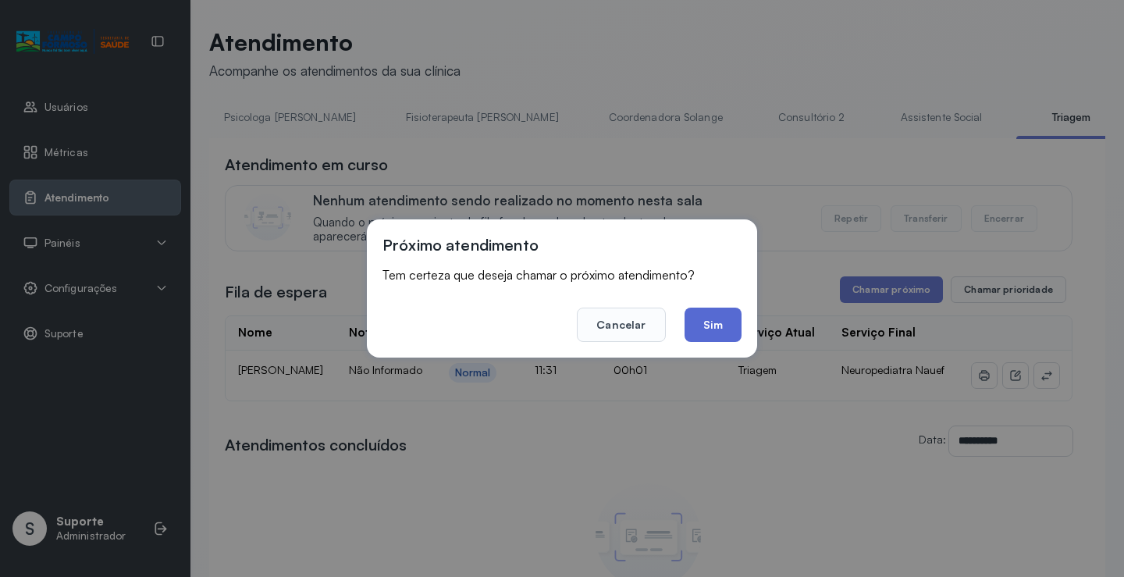
click at [720, 325] on button "Sim" at bounding box center [713, 325] width 57 height 34
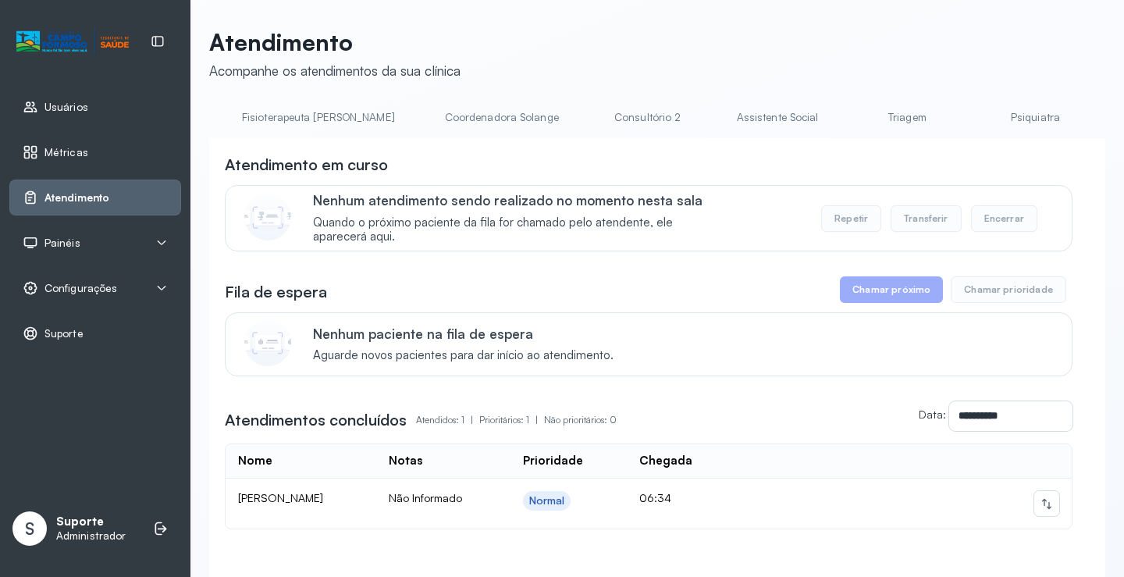
scroll to position [0, 981]
click at [815, 126] on link "Triagem" at bounding box center [869, 118] width 109 height 26
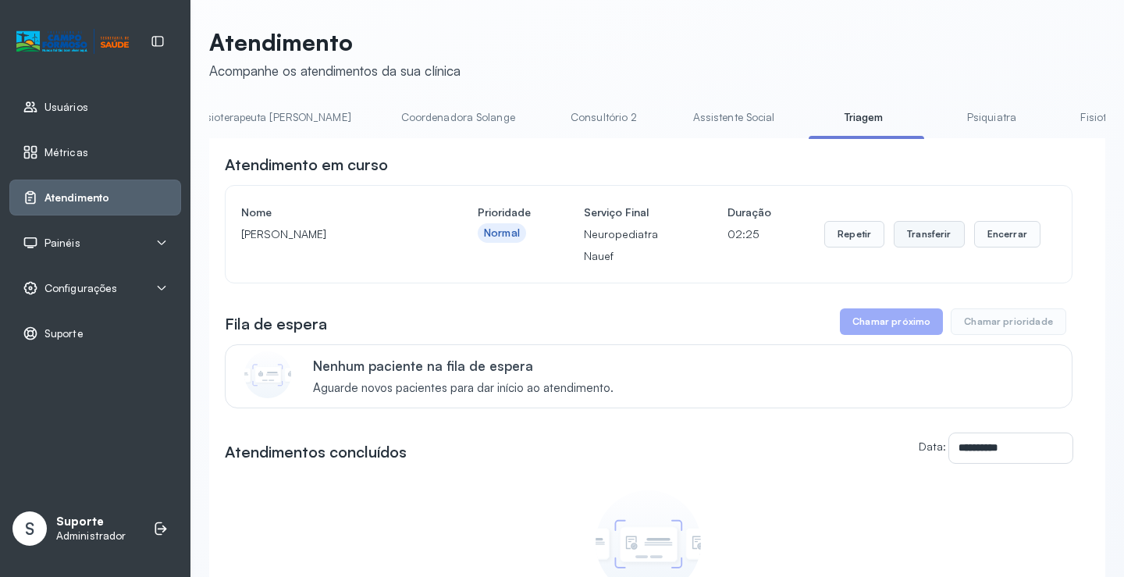
click at [928, 245] on button "Transferir" at bounding box center [929, 234] width 71 height 27
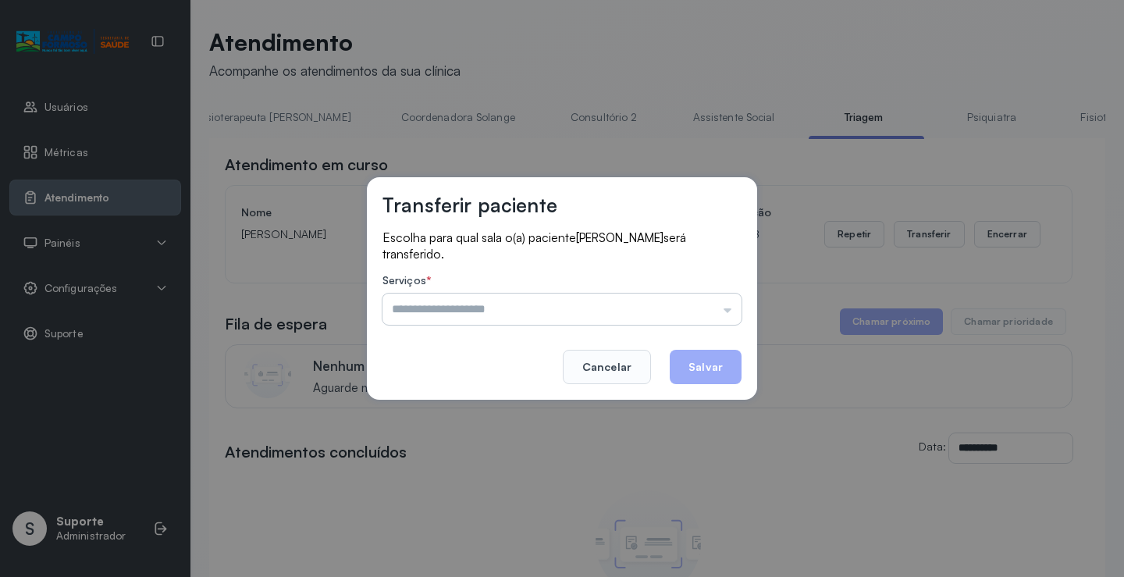
click at [730, 304] on input "text" at bounding box center [562, 309] width 359 height 31
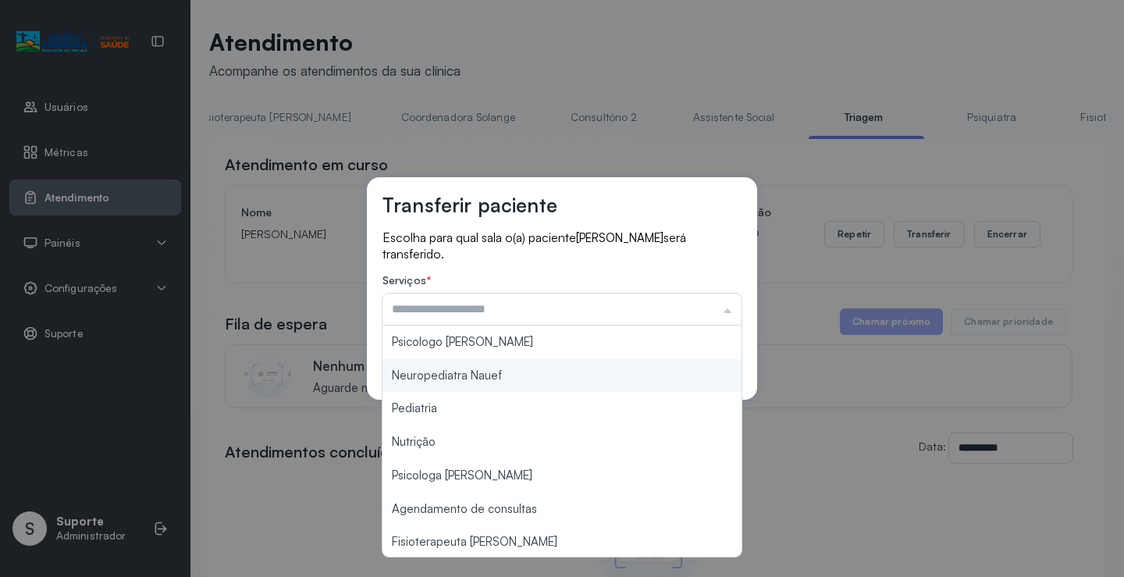
type input "**********"
click at [584, 374] on div "**********" at bounding box center [562, 288] width 390 height 223
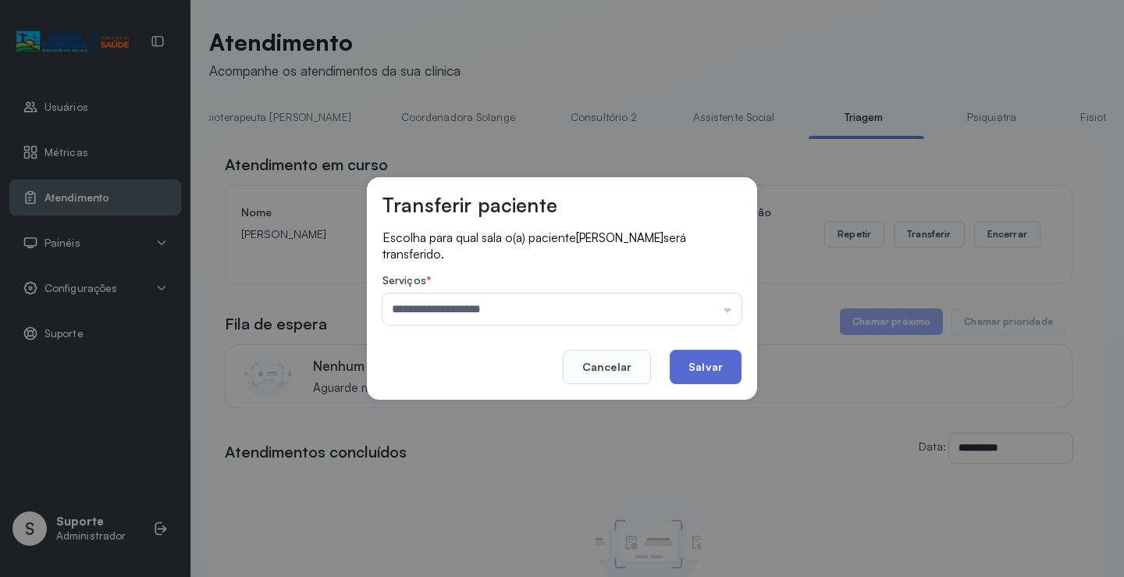
click at [698, 365] on button "Salvar" at bounding box center [706, 367] width 72 height 34
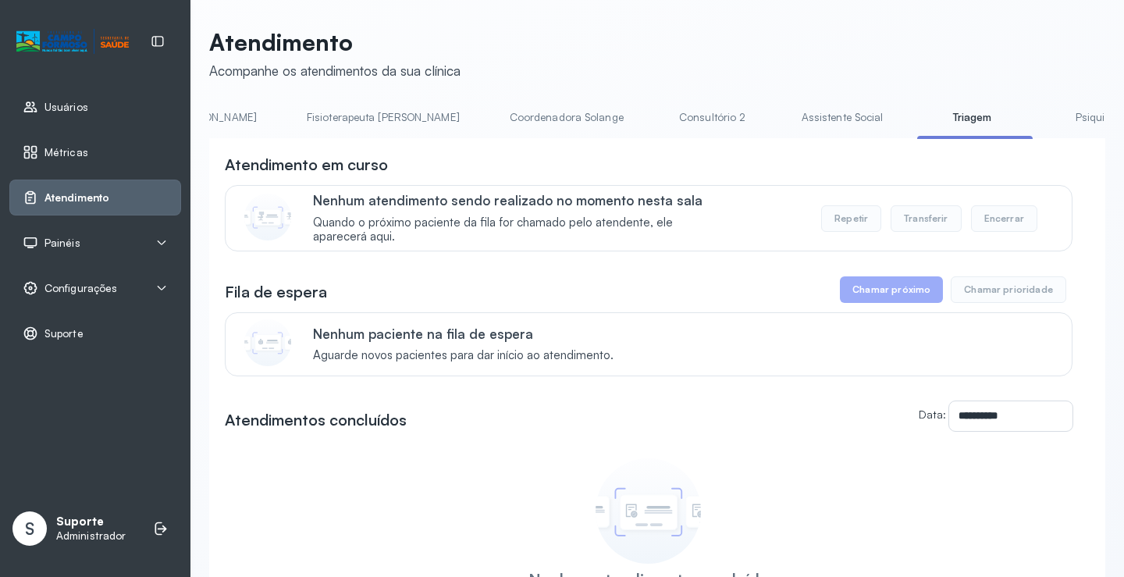
scroll to position [0, 1023]
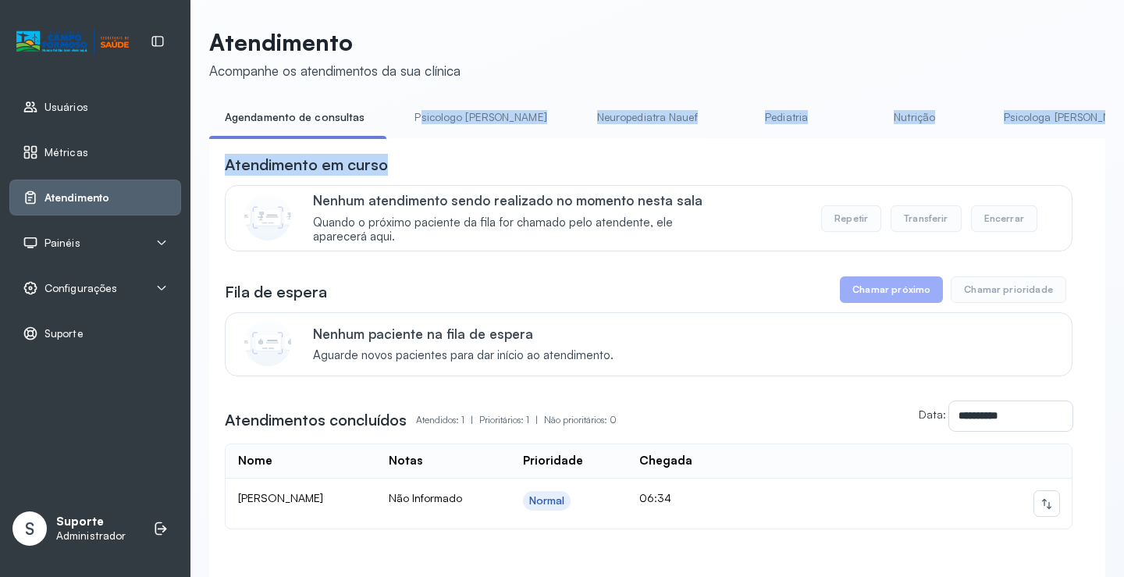
drag, startPoint x: 404, startPoint y: 144, endPoint x: 415, endPoint y: 142, distance: 11.2
click at [415, 142] on div "**********" at bounding box center [657, 367] width 896 height 525
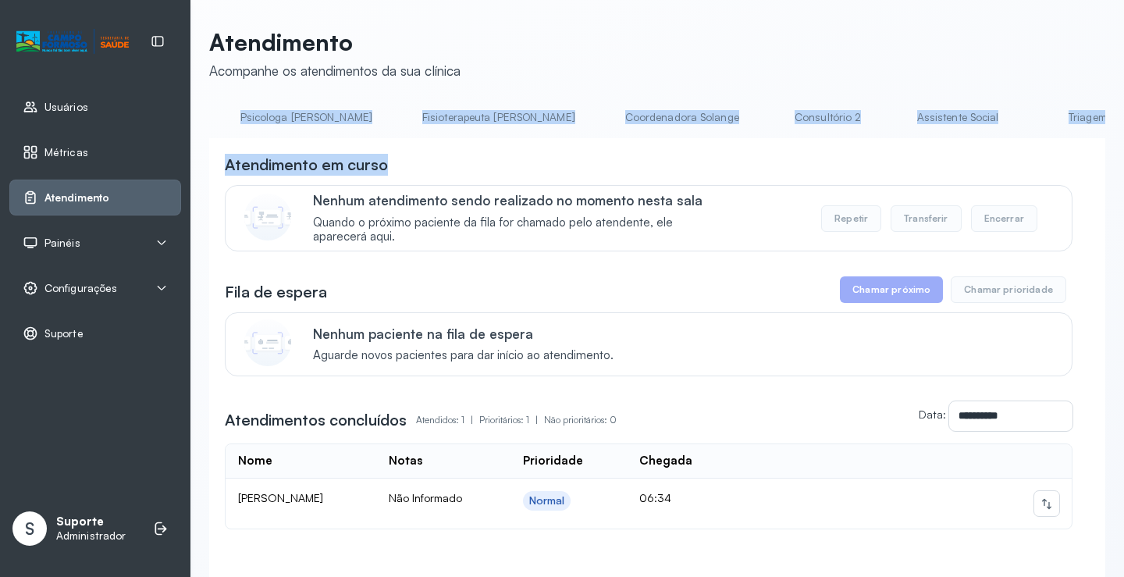
scroll to position [0, 797]
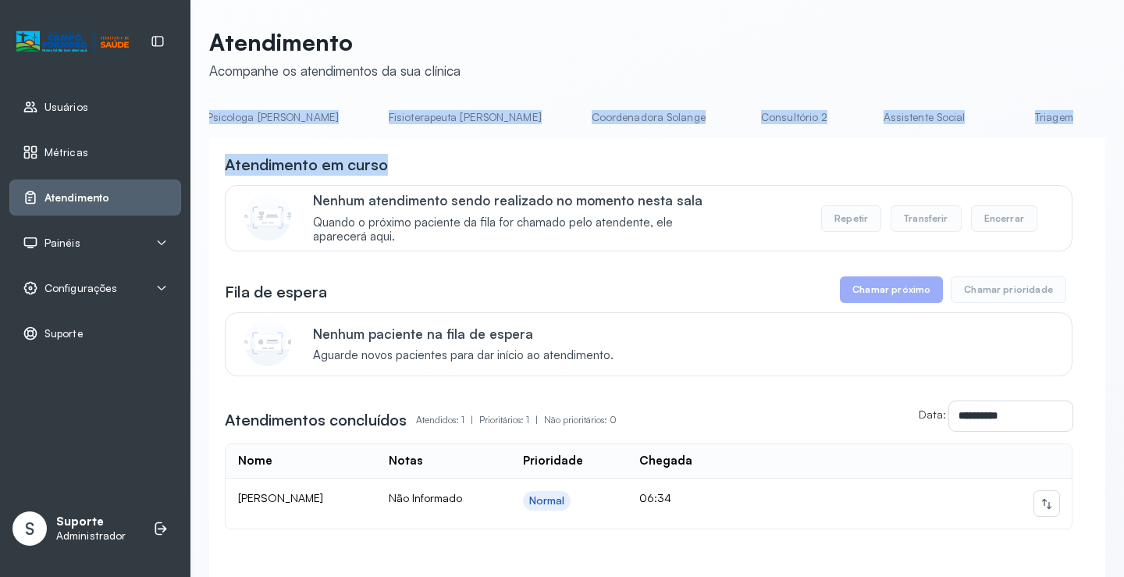
click at [999, 123] on link "Triagem" at bounding box center [1053, 118] width 109 height 26
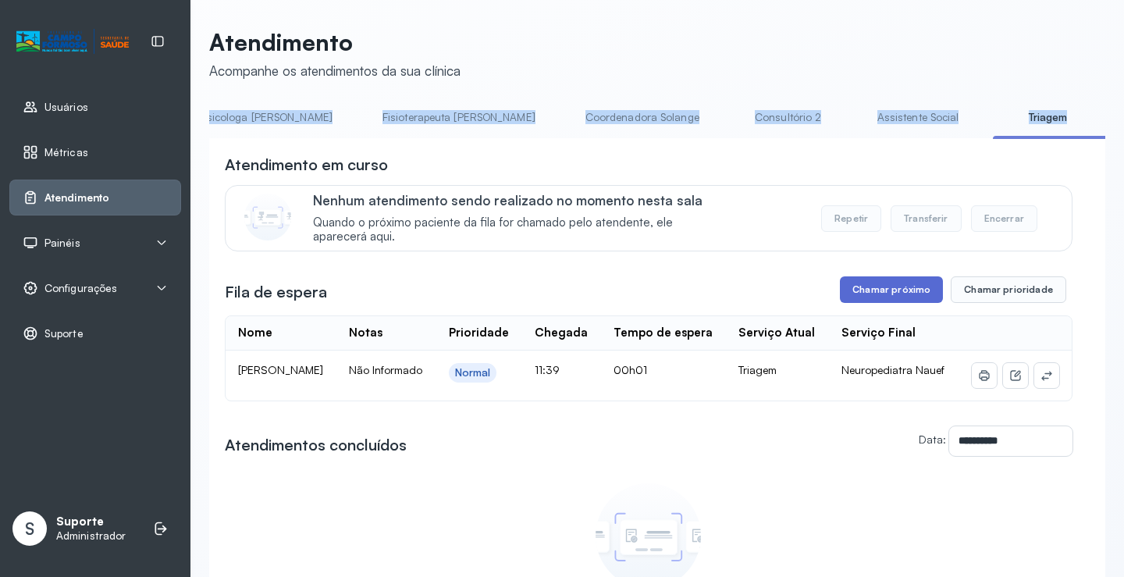
click at [882, 280] on button "Chamar próximo" at bounding box center [891, 289] width 103 height 27
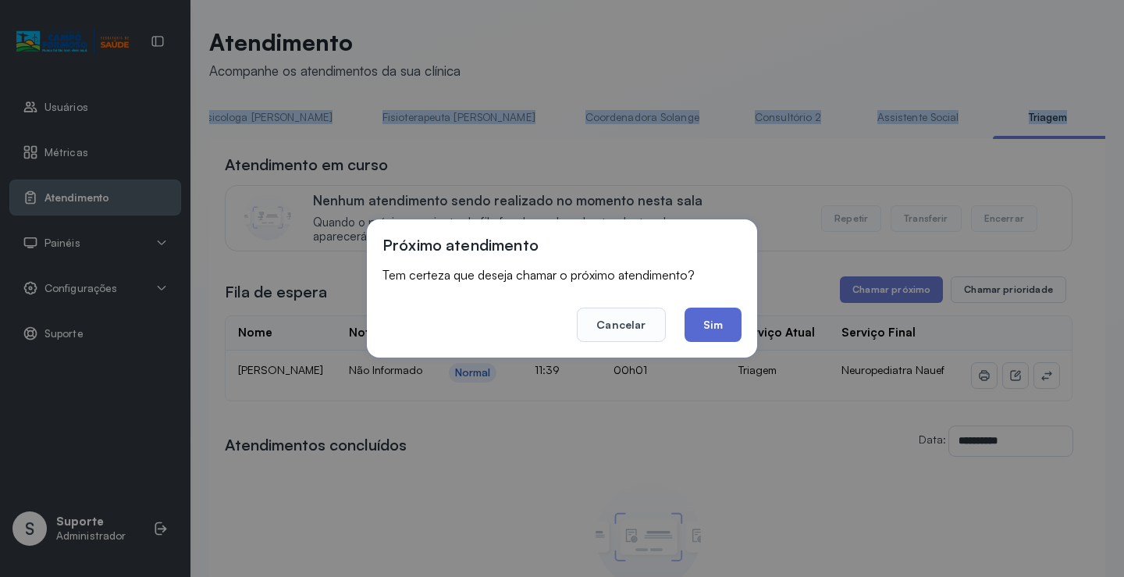
click at [703, 314] on button "Sim" at bounding box center [713, 325] width 57 height 34
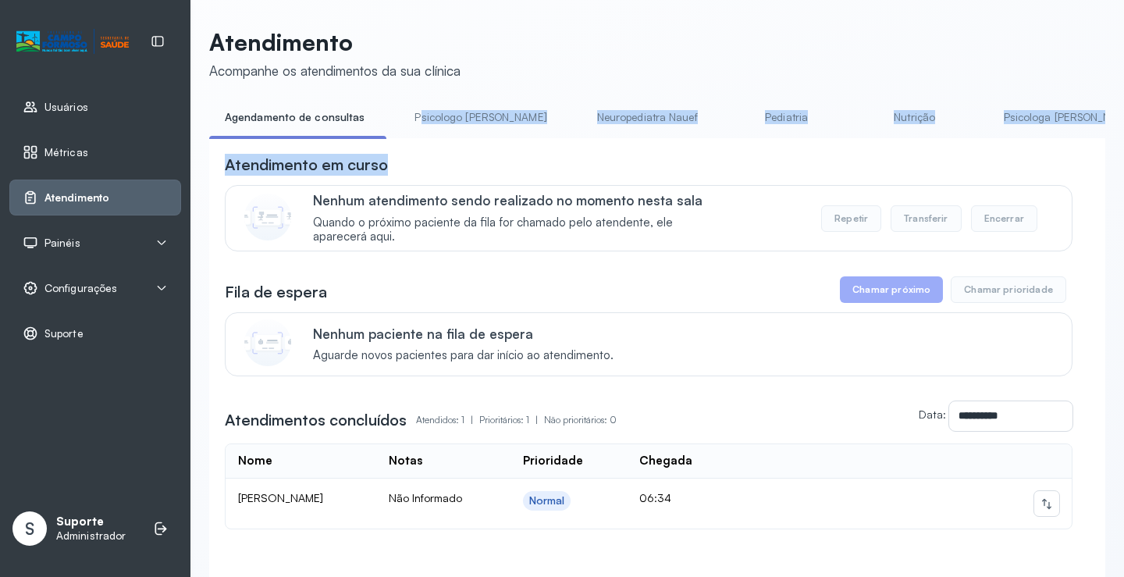
drag, startPoint x: 416, startPoint y: 138, endPoint x: 509, endPoint y: 160, distance: 95.4
click at [509, 160] on div "**********" at bounding box center [657, 367] width 896 height 525
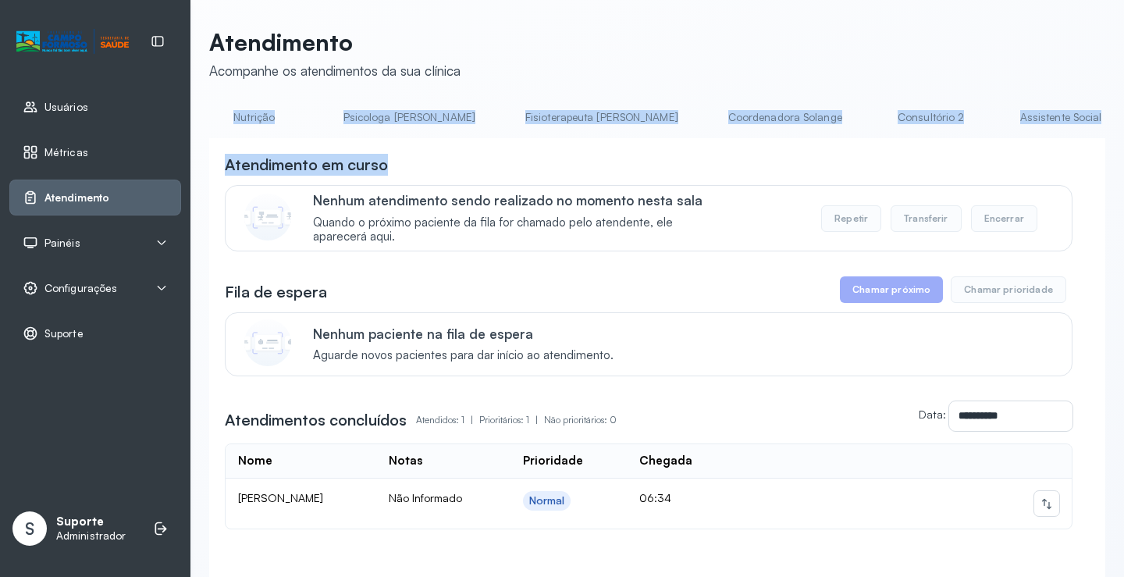
scroll to position [0, 713]
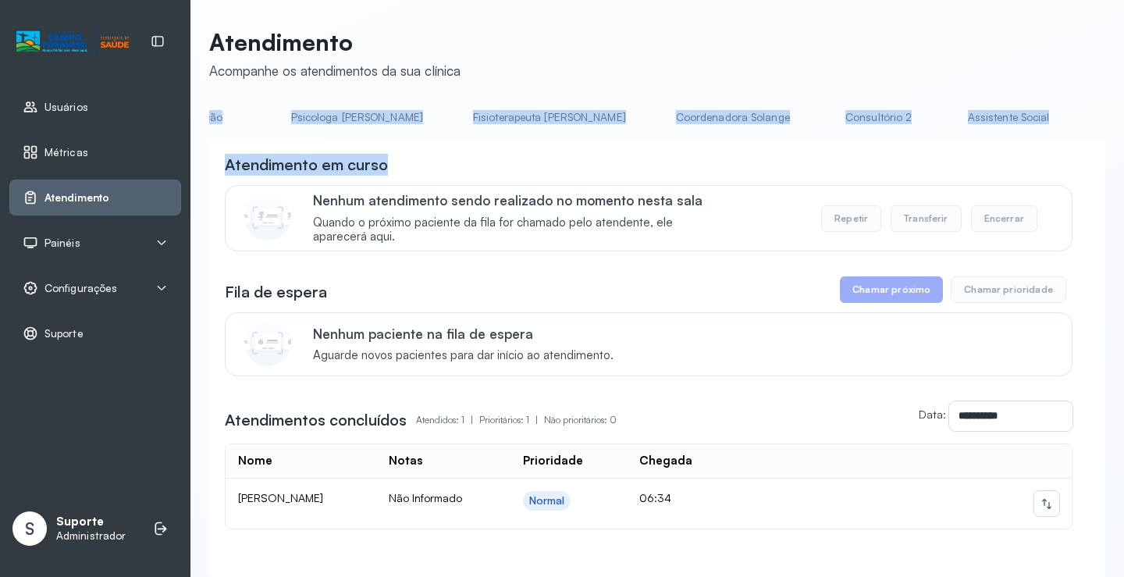
click at [1084, 126] on link "Triagem" at bounding box center [1138, 118] width 109 height 26
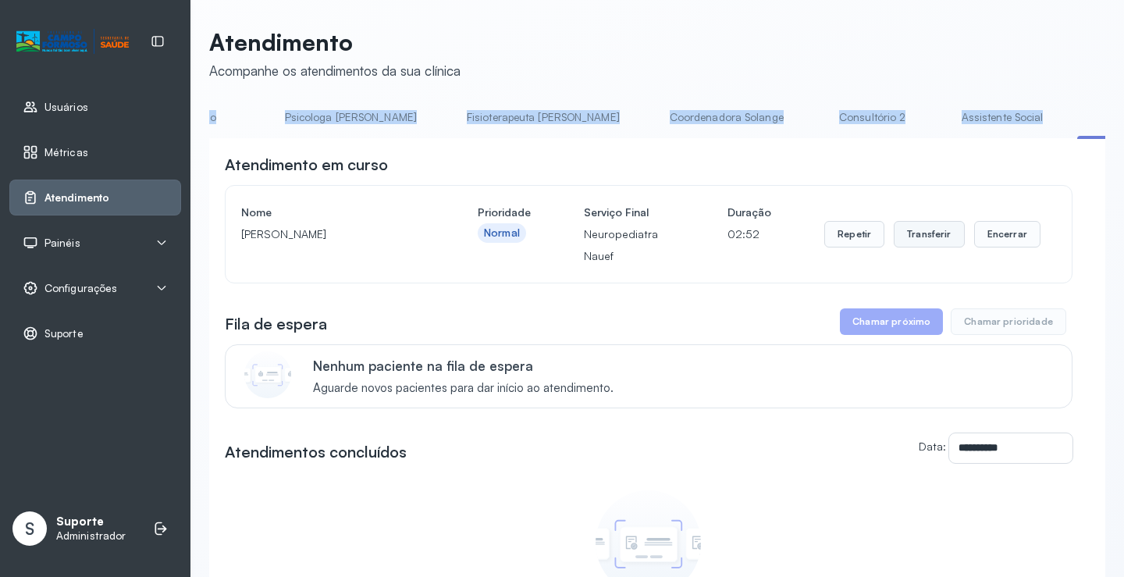
click at [916, 240] on button "Transferir" at bounding box center [929, 234] width 71 height 27
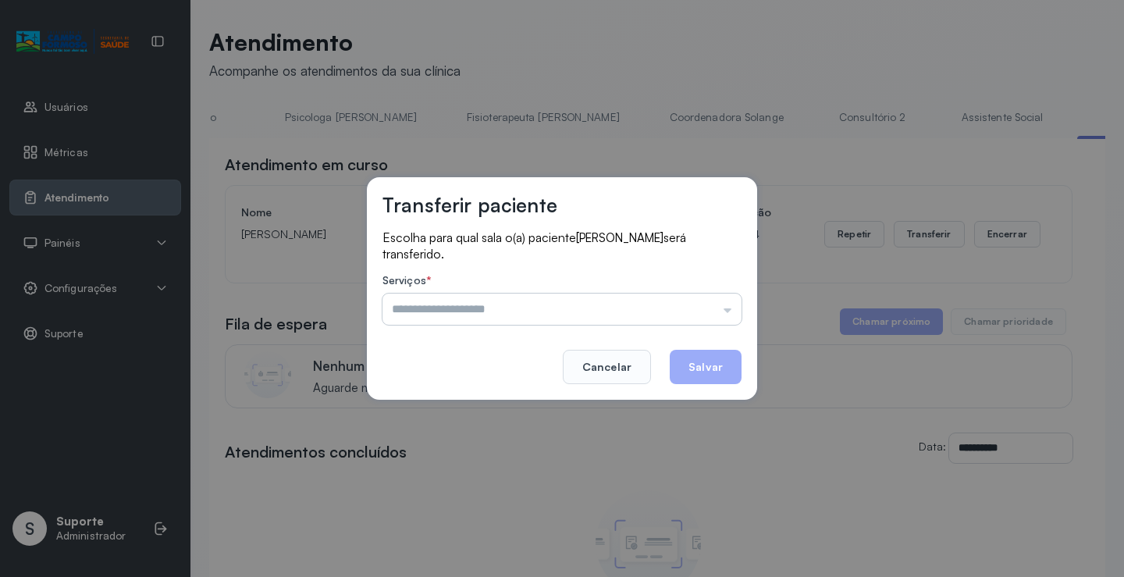
click at [725, 309] on input "text" at bounding box center [562, 309] width 359 height 31
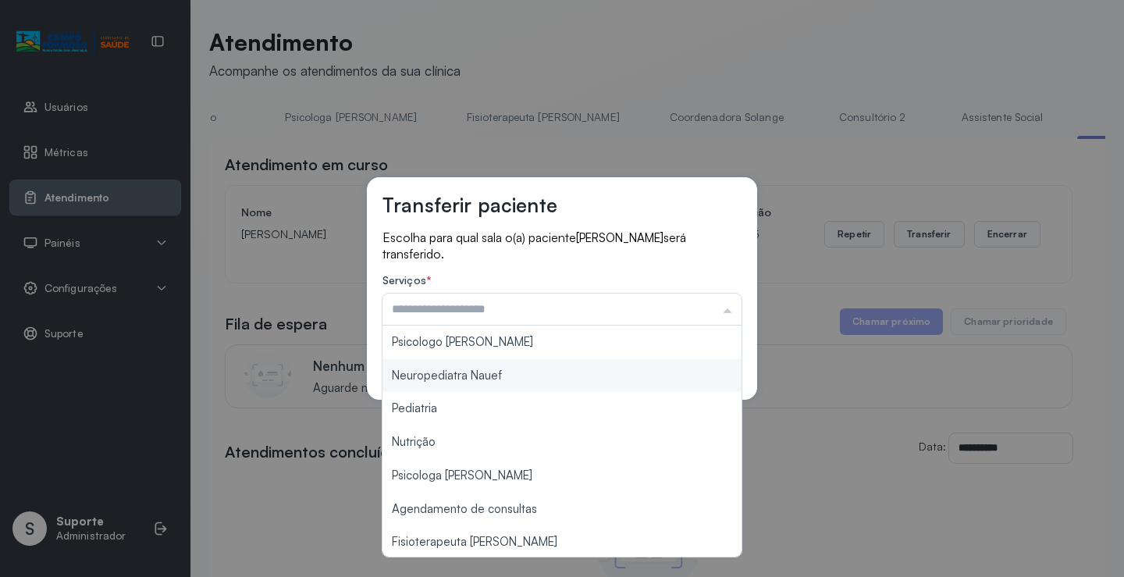
type input "**********"
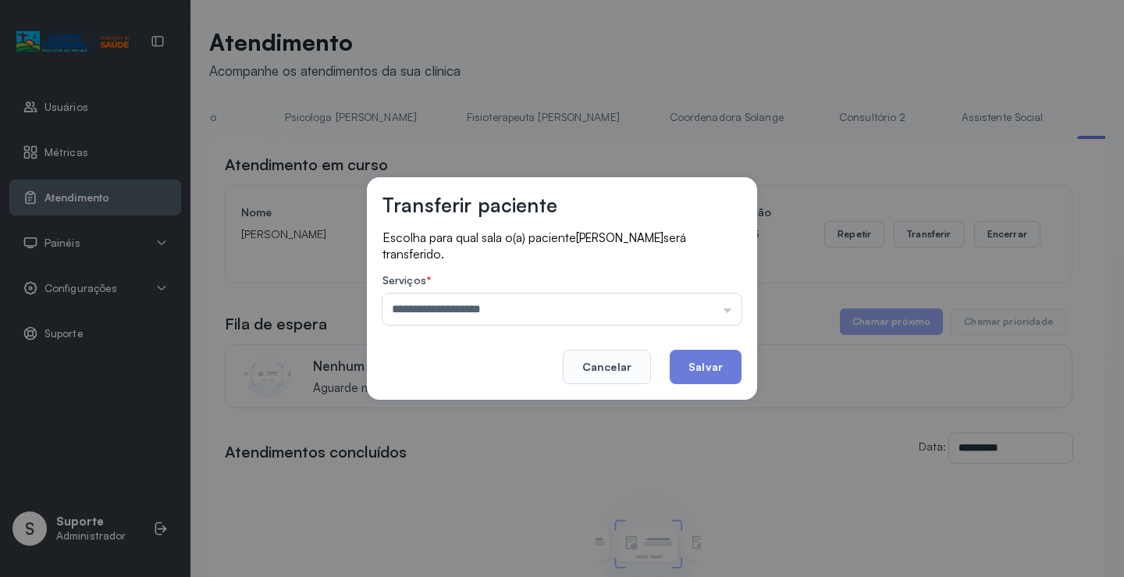
click at [553, 376] on div "**********" at bounding box center [562, 288] width 390 height 223
click at [694, 372] on button "Salvar" at bounding box center [706, 367] width 72 height 34
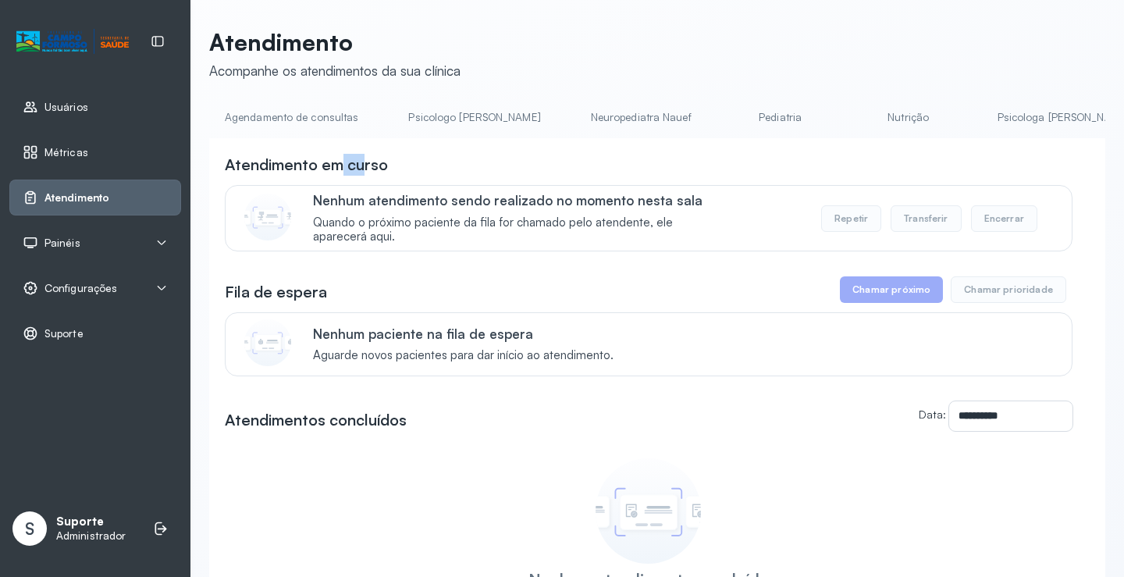
drag, startPoint x: 337, startPoint y: 144, endPoint x: 368, endPoint y: 144, distance: 30.5
click at [368, 144] on div "**********" at bounding box center [657, 427] width 896 height 578
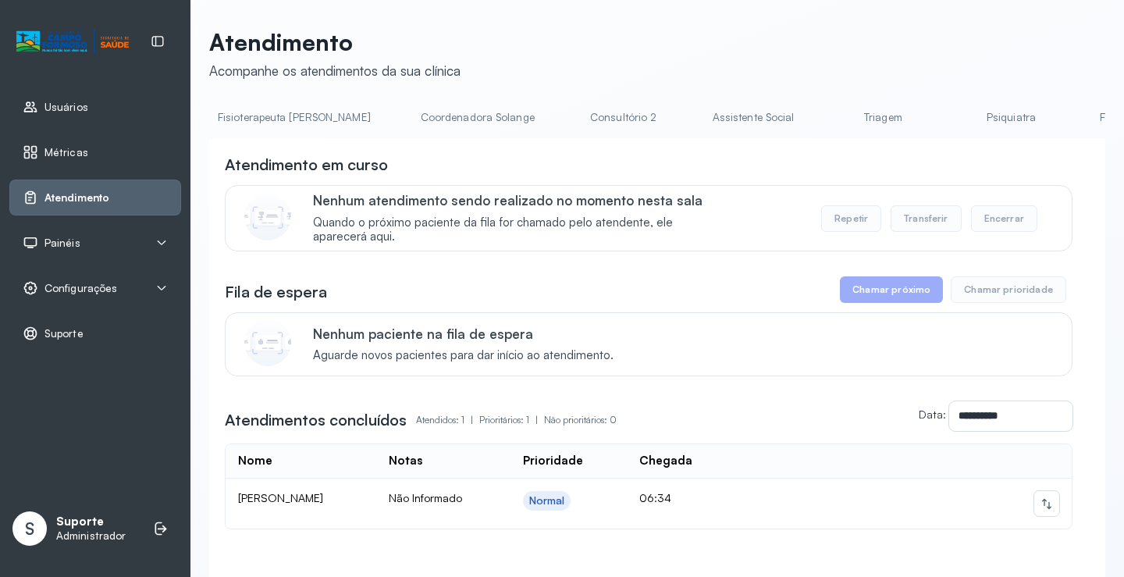
scroll to position [0, 970]
click at [827, 131] on li "Triagem" at bounding box center [885, 122] width 116 height 35
click at [827, 121] on link "Triagem" at bounding box center [881, 118] width 109 height 26
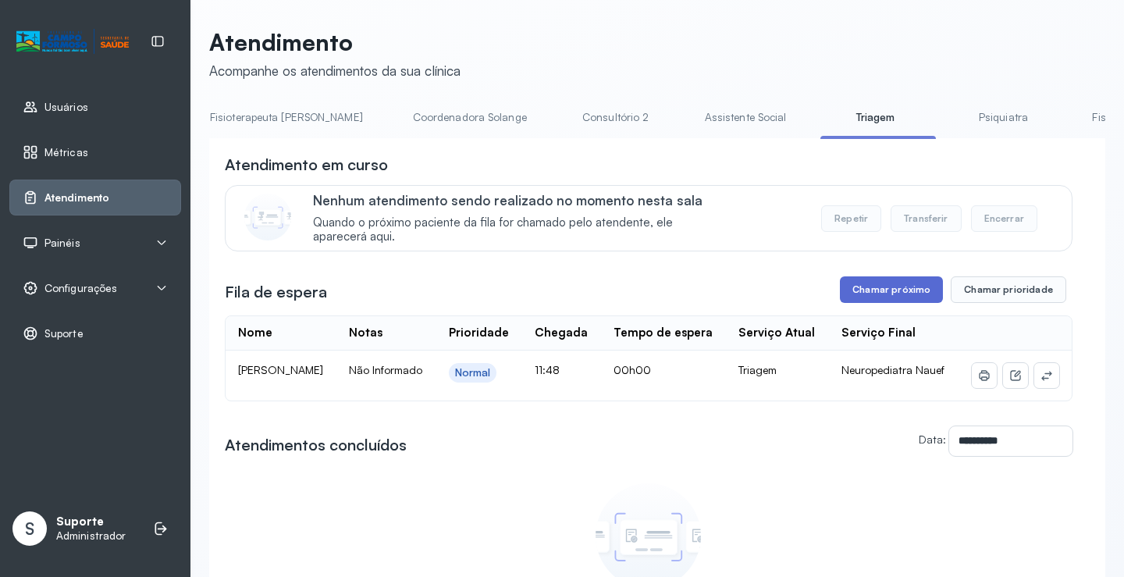
click at [877, 290] on button "Chamar próximo" at bounding box center [891, 289] width 103 height 27
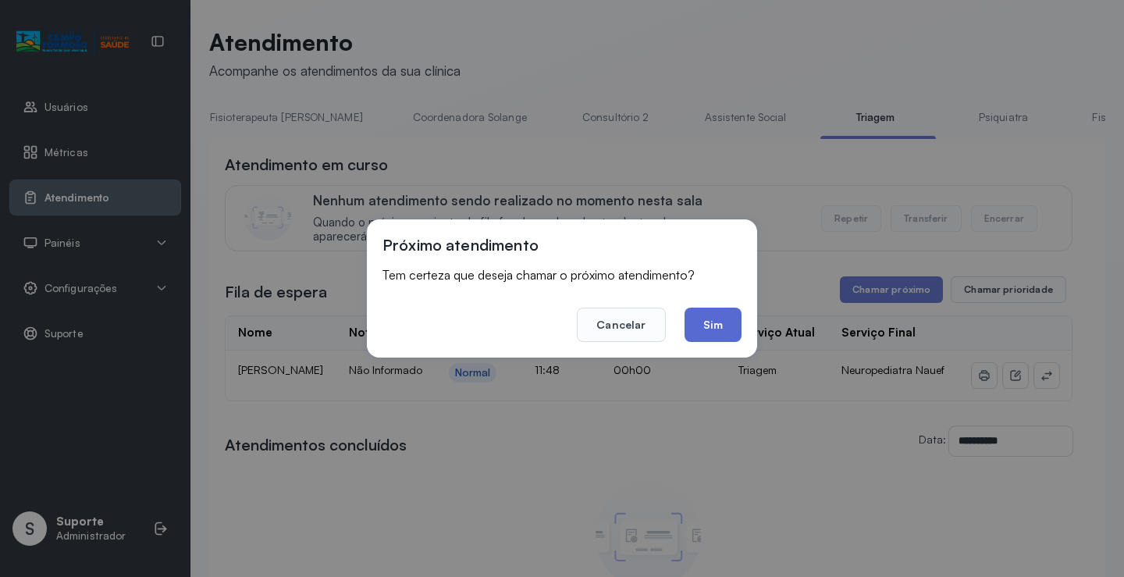
click at [718, 333] on button "Sim" at bounding box center [713, 325] width 57 height 34
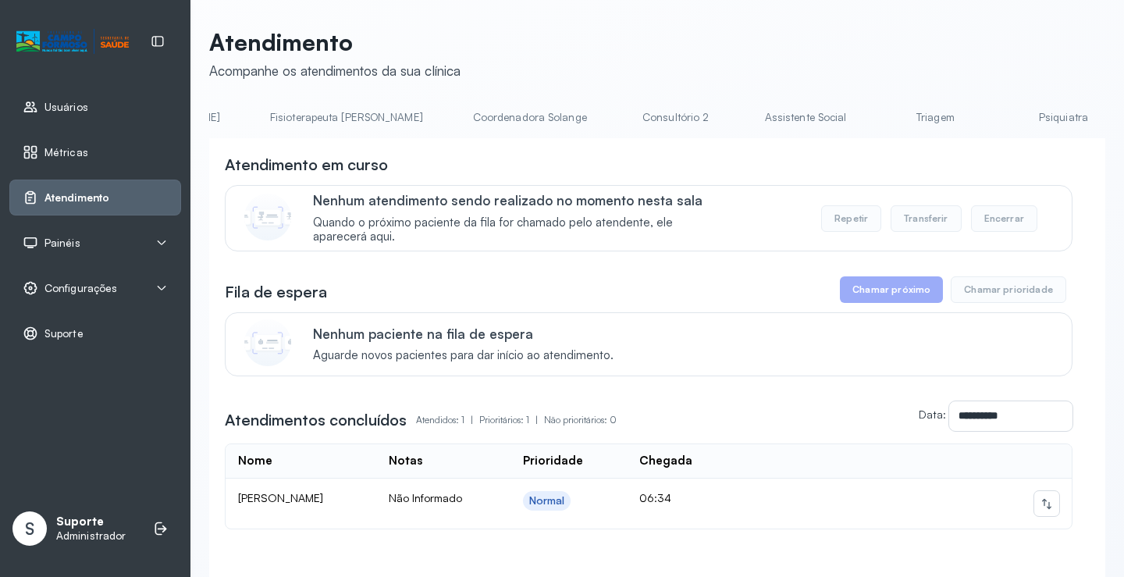
scroll to position [0, 920]
click at [877, 114] on link "Triagem" at bounding box center [931, 118] width 109 height 26
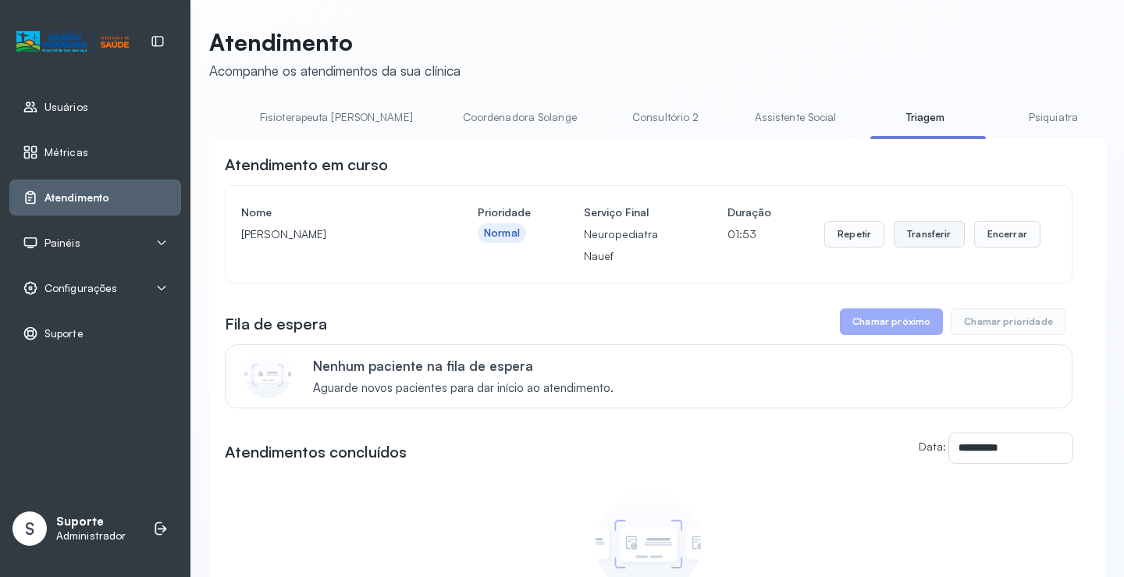
click at [913, 242] on button "Transferir" at bounding box center [929, 234] width 71 height 27
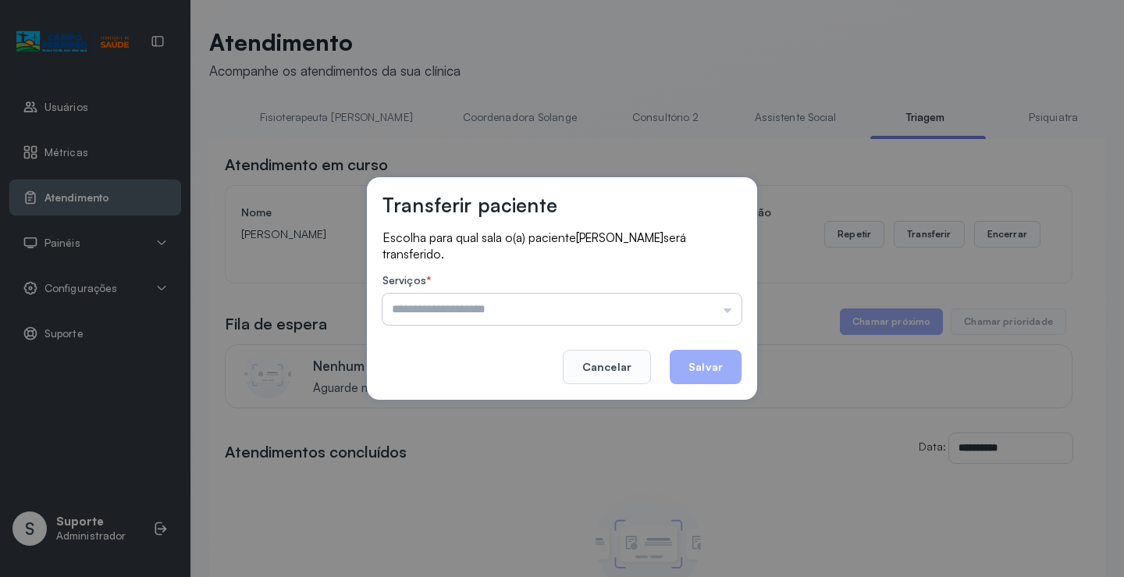
click at [735, 305] on input "text" at bounding box center [562, 309] width 359 height 31
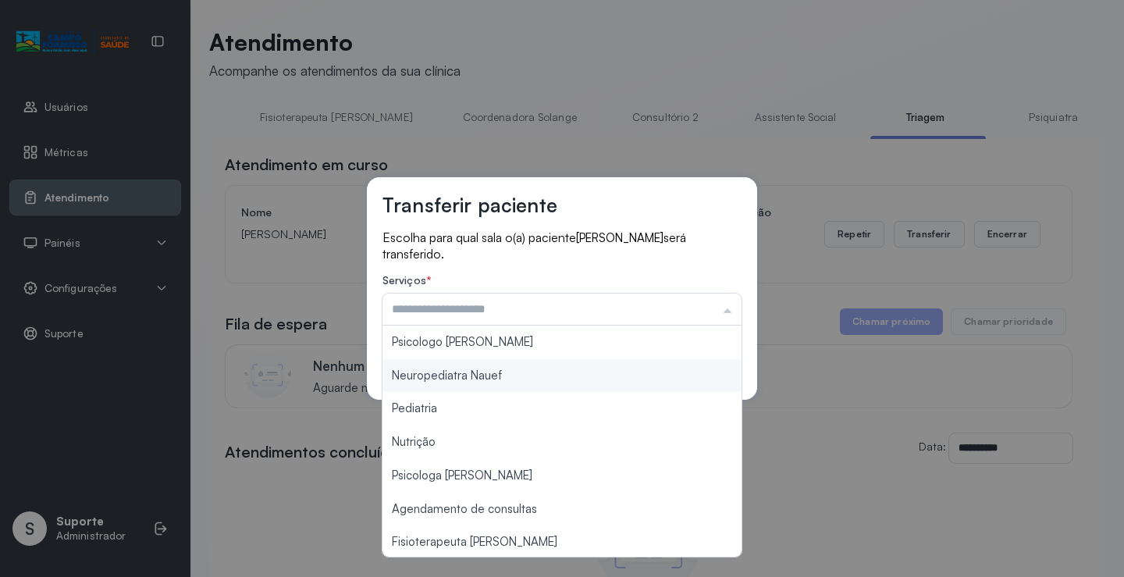
type input "**********"
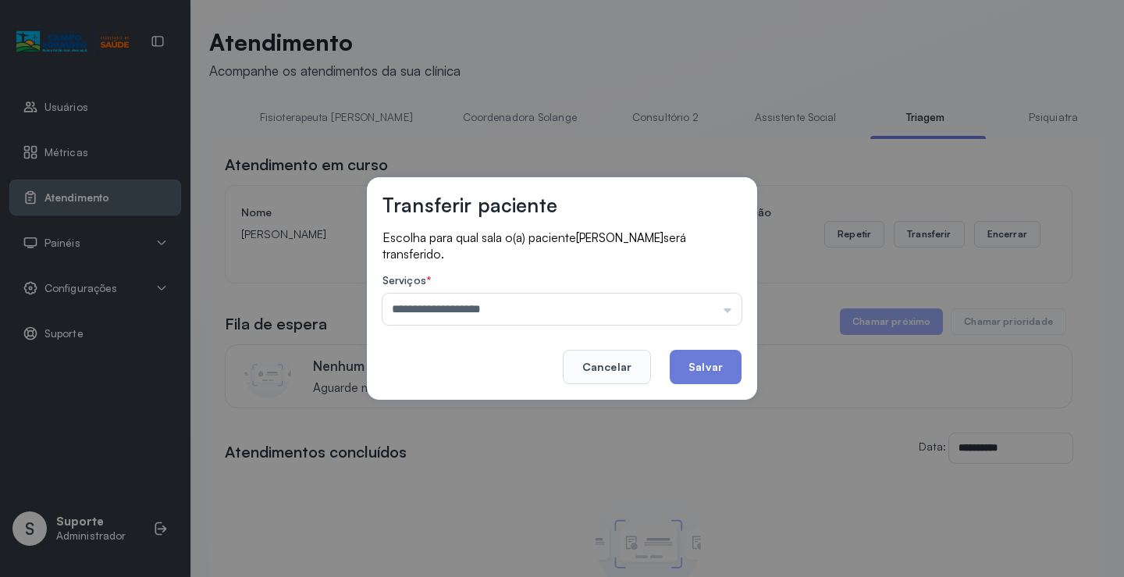
click at [597, 370] on div "**********" at bounding box center [562, 288] width 390 height 223
click at [714, 364] on button "Salvar" at bounding box center [706, 367] width 72 height 34
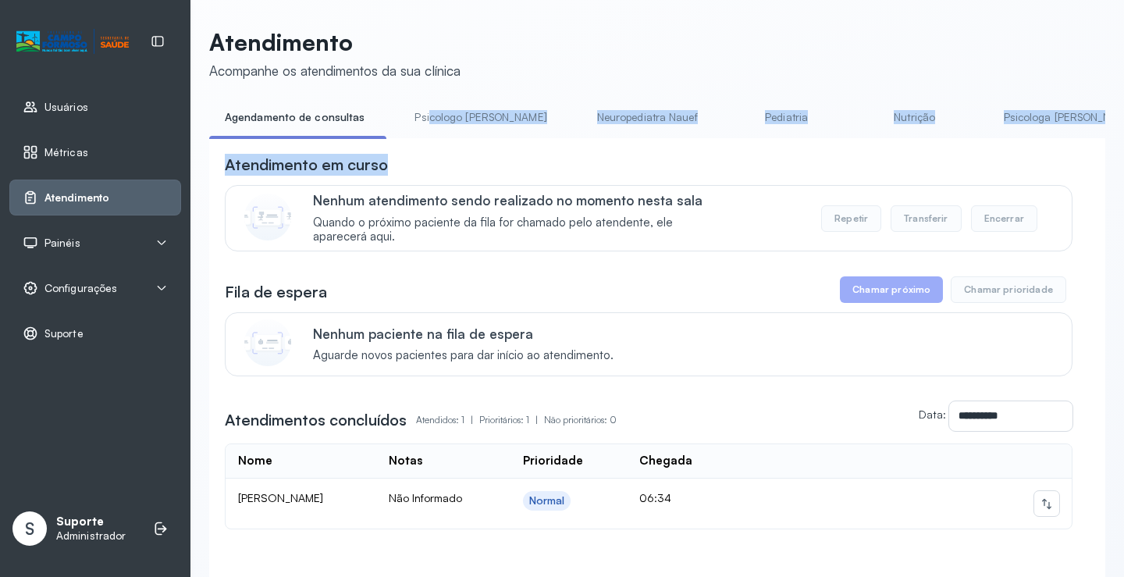
drag, startPoint x: 429, startPoint y: 137, endPoint x: 499, endPoint y: 155, distance: 72.7
click at [499, 155] on div "**********" at bounding box center [657, 367] width 896 height 525
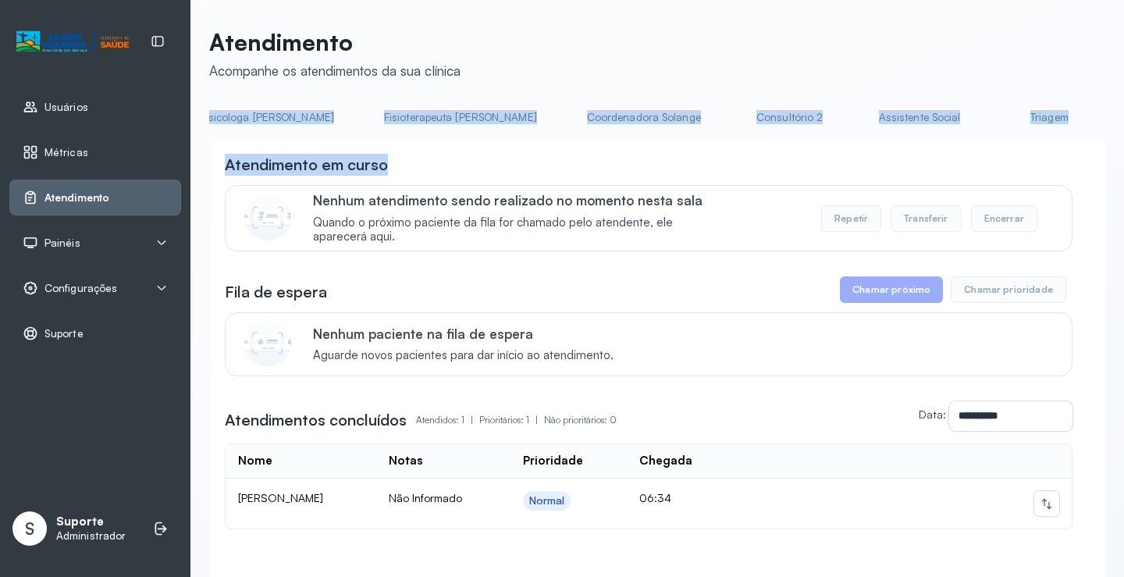
scroll to position [0, 853]
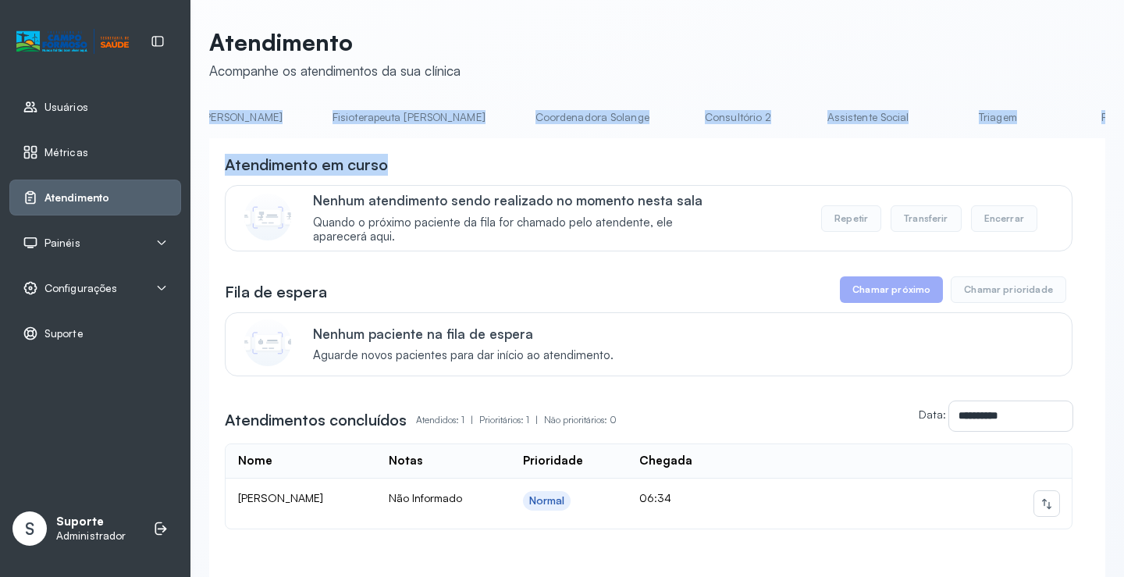
click at [943, 117] on link "Triagem" at bounding box center [997, 118] width 109 height 26
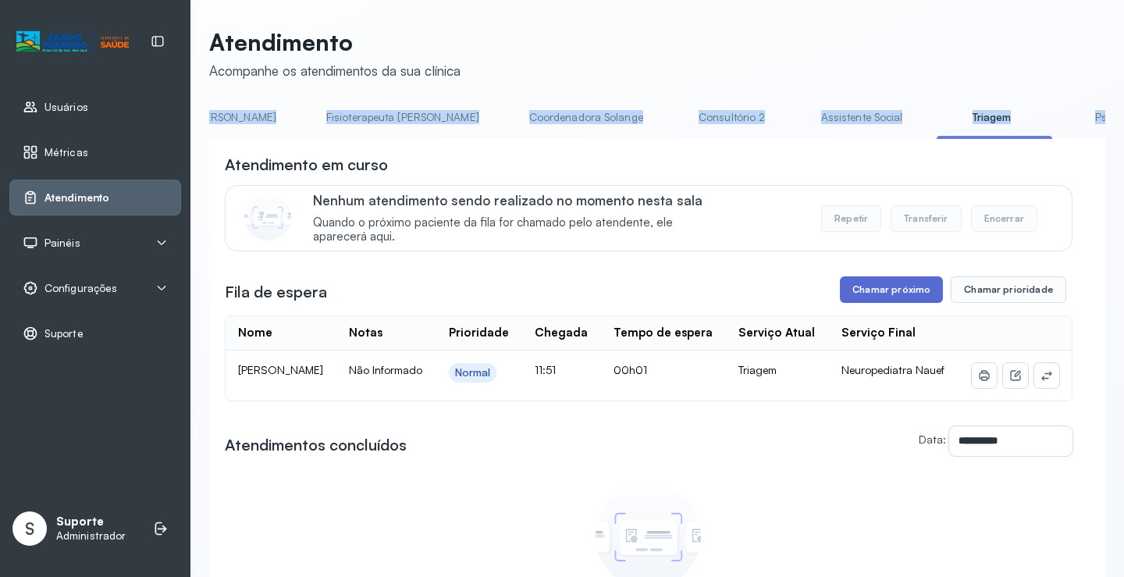
click at [879, 298] on button "Chamar próximo" at bounding box center [891, 289] width 103 height 27
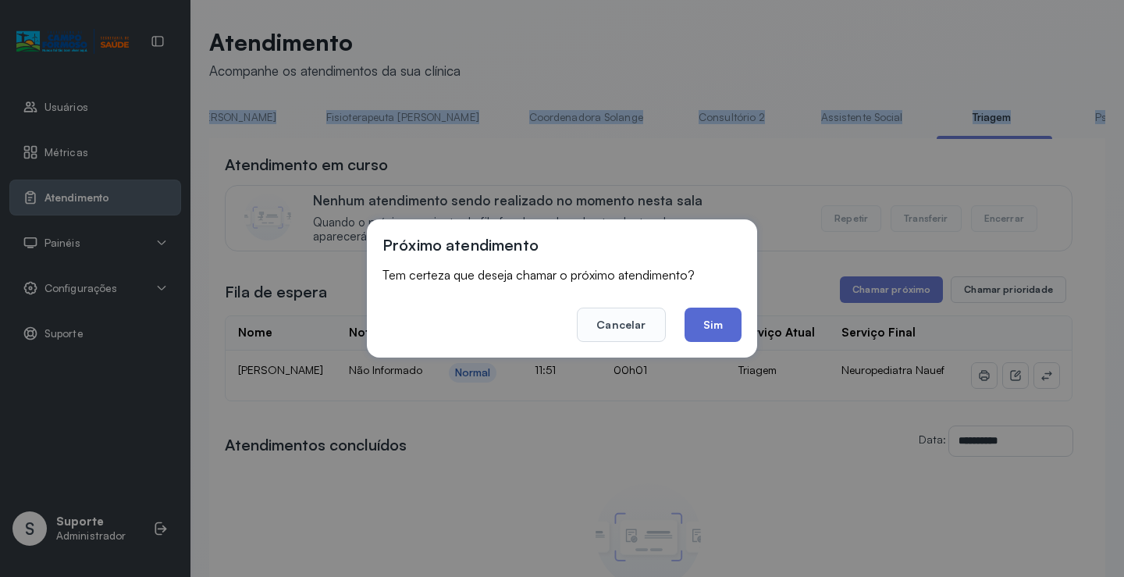
click at [720, 314] on button "Sim" at bounding box center [713, 325] width 57 height 34
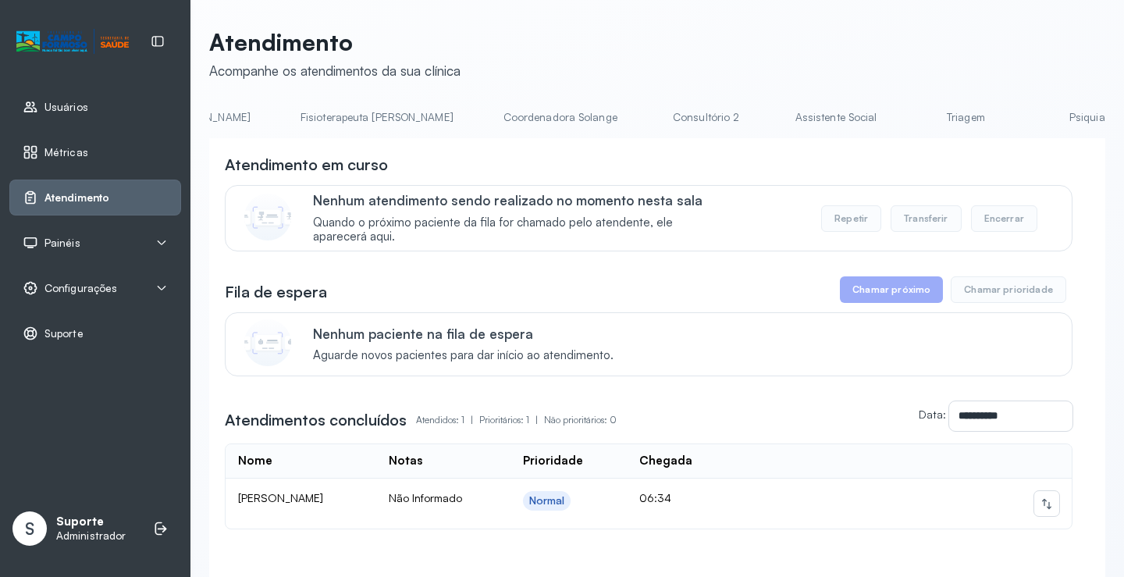
scroll to position [0, 942]
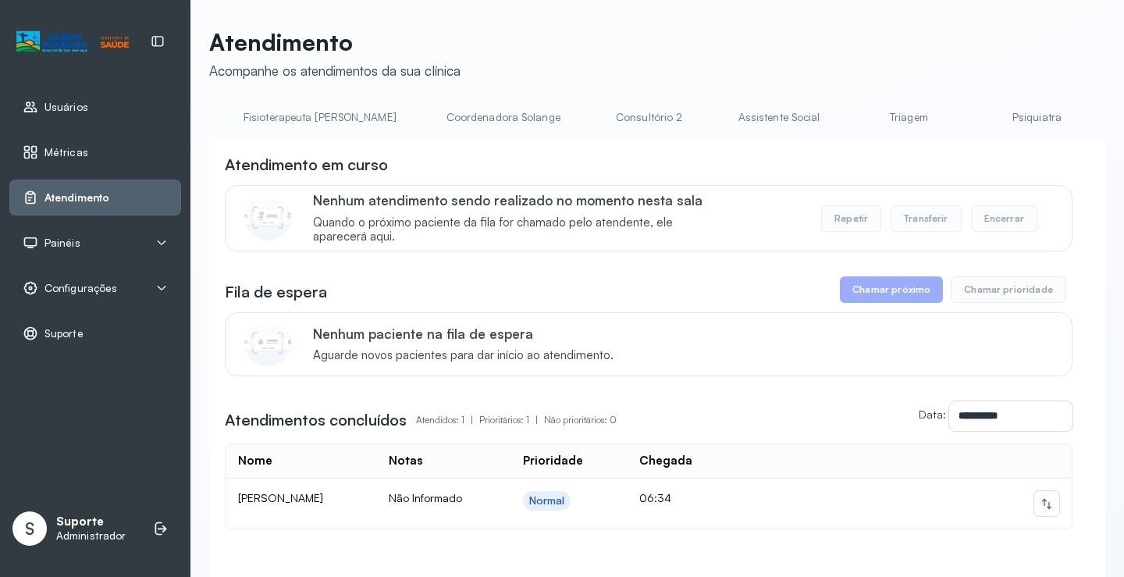
click at [854, 124] on link "Triagem" at bounding box center [908, 118] width 109 height 26
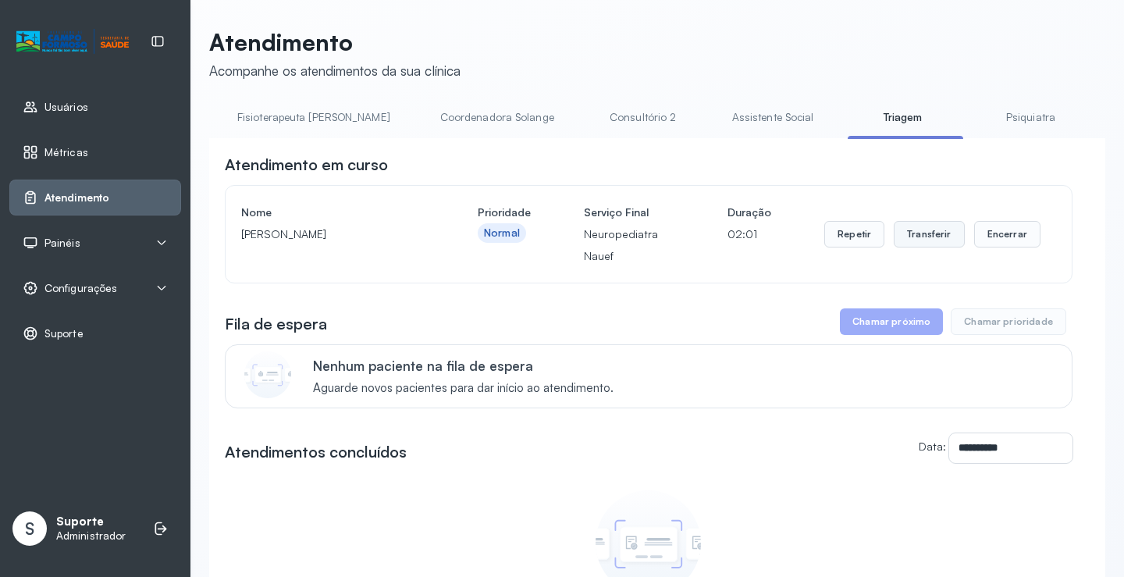
click at [928, 239] on button "Transferir" at bounding box center [929, 234] width 71 height 27
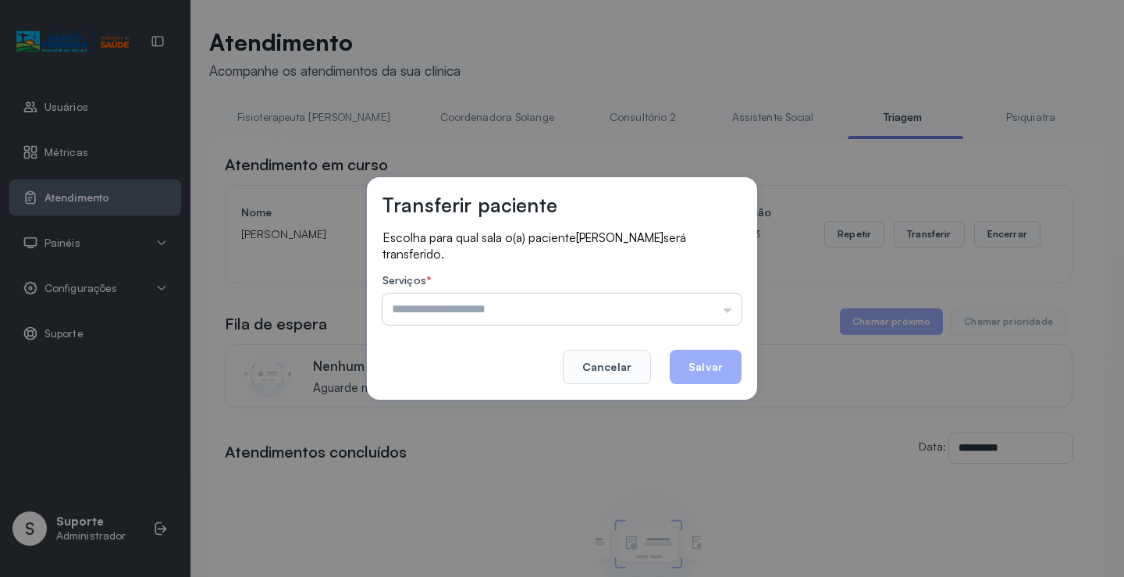
click at [734, 314] on input "text" at bounding box center [562, 309] width 359 height 31
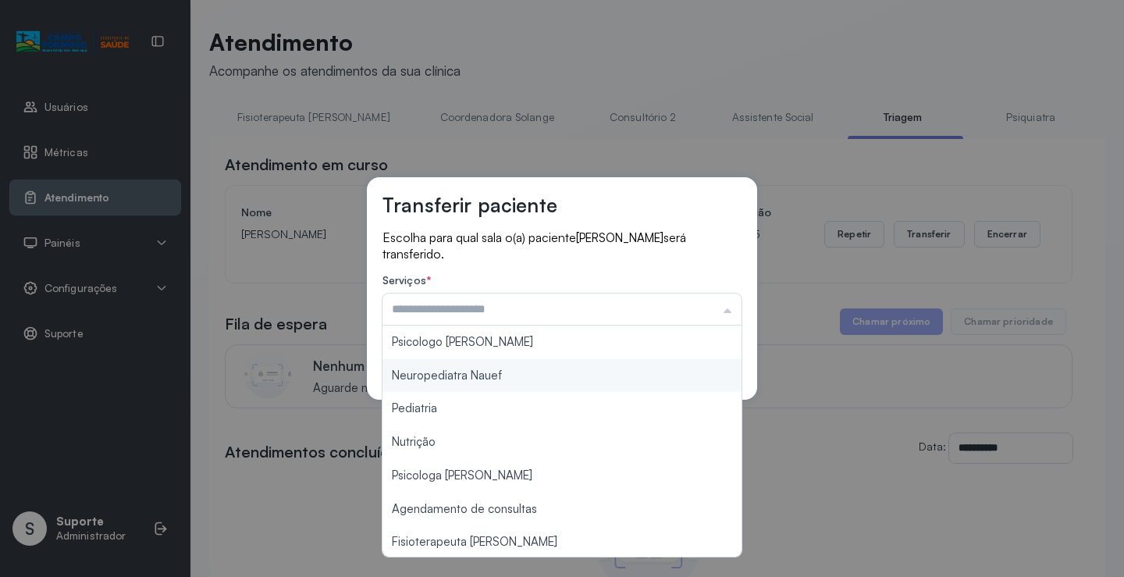
type input "**********"
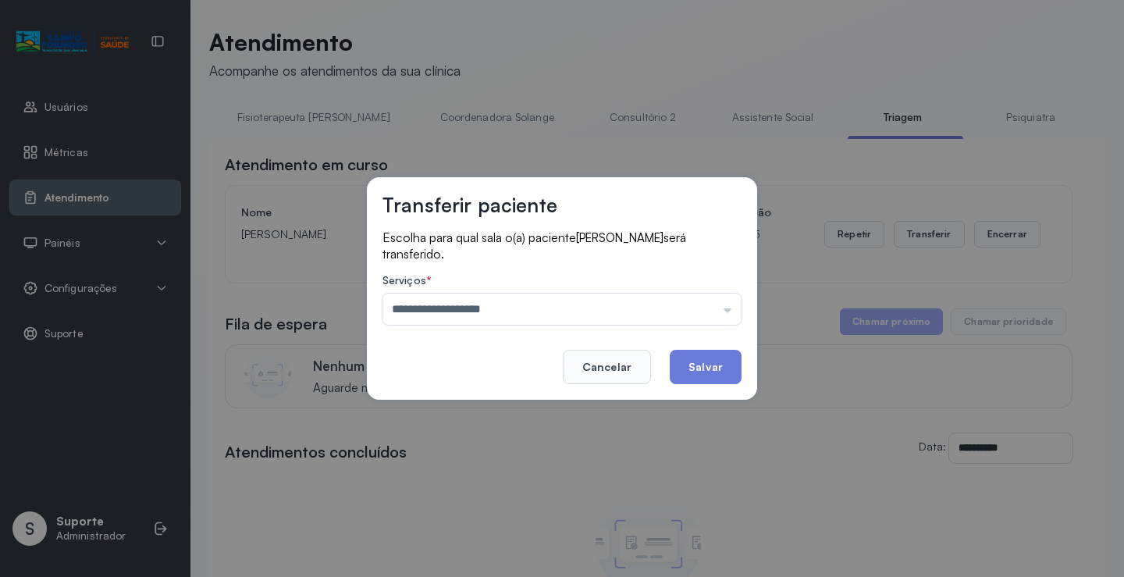
click at [547, 372] on div "**********" at bounding box center [562, 288] width 390 height 223
click at [698, 368] on button "Salvar" at bounding box center [706, 367] width 72 height 34
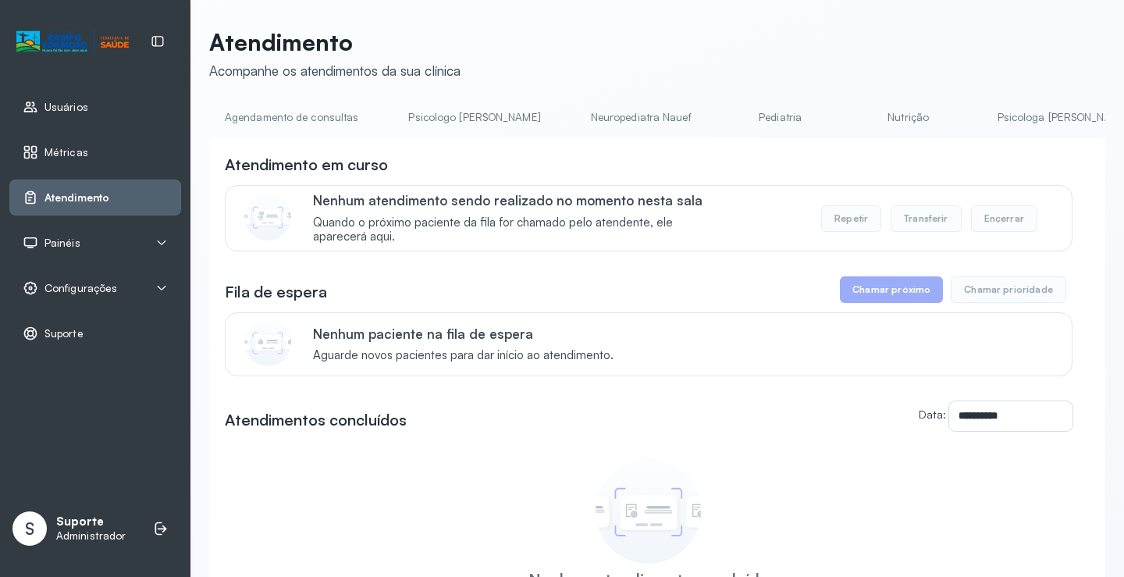
scroll to position [0, 2]
click at [582, 109] on link "Neuropediatra Nauef" at bounding box center [640, 118] width 132 height 26
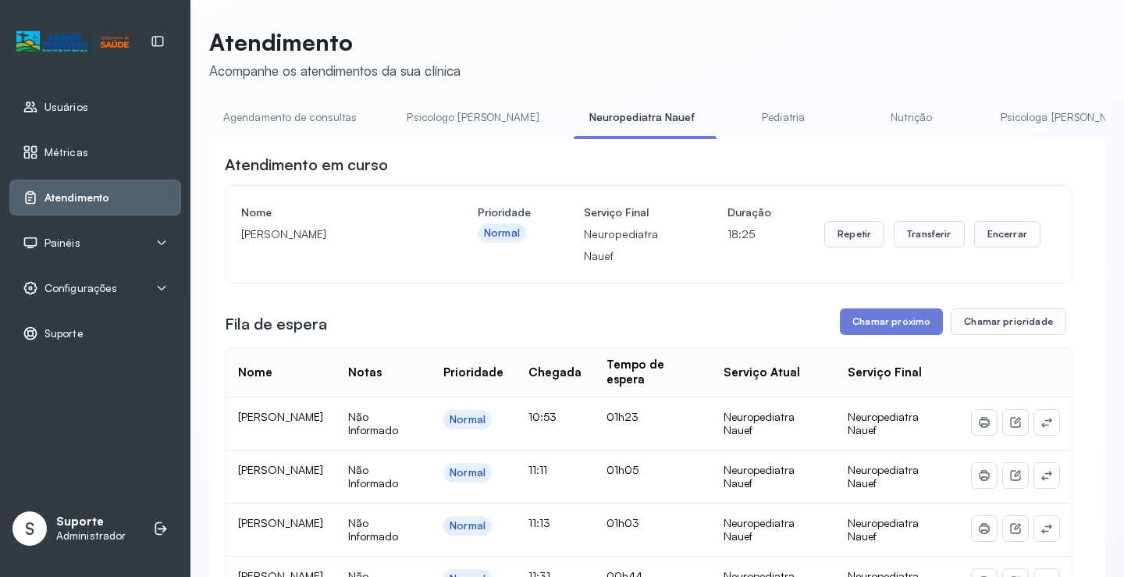
scroll to position [0, 0]
click at [280, 120] on link "Agendamento de consultas" at bounding box center [291, 118] width 165 height 26
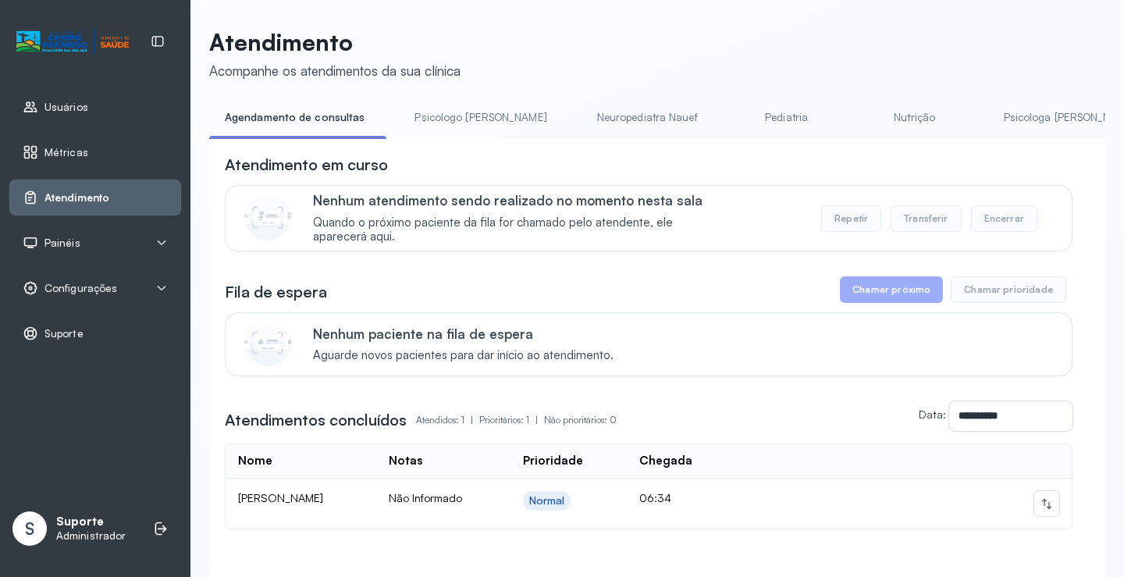
click at [587, 120] on link "Neuropediatra Nauef" at bounding box center [648, 118] width 132 height 26
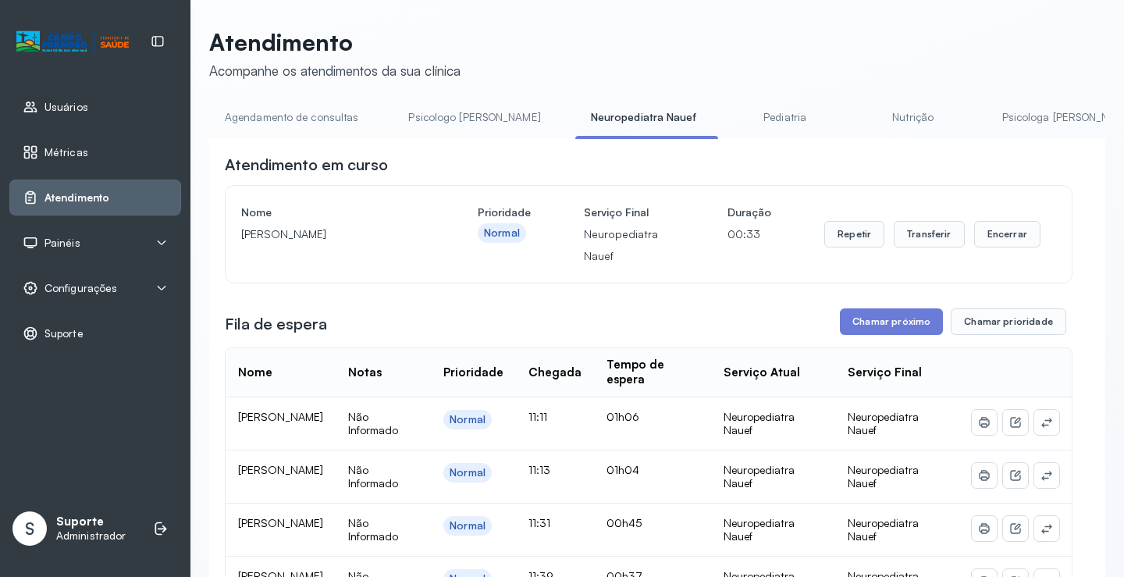
click at [304, 112] on link "Agendamento de consultas" at bounding box center [291, 118] width 165 height 26
